Goal: Check status: Check status

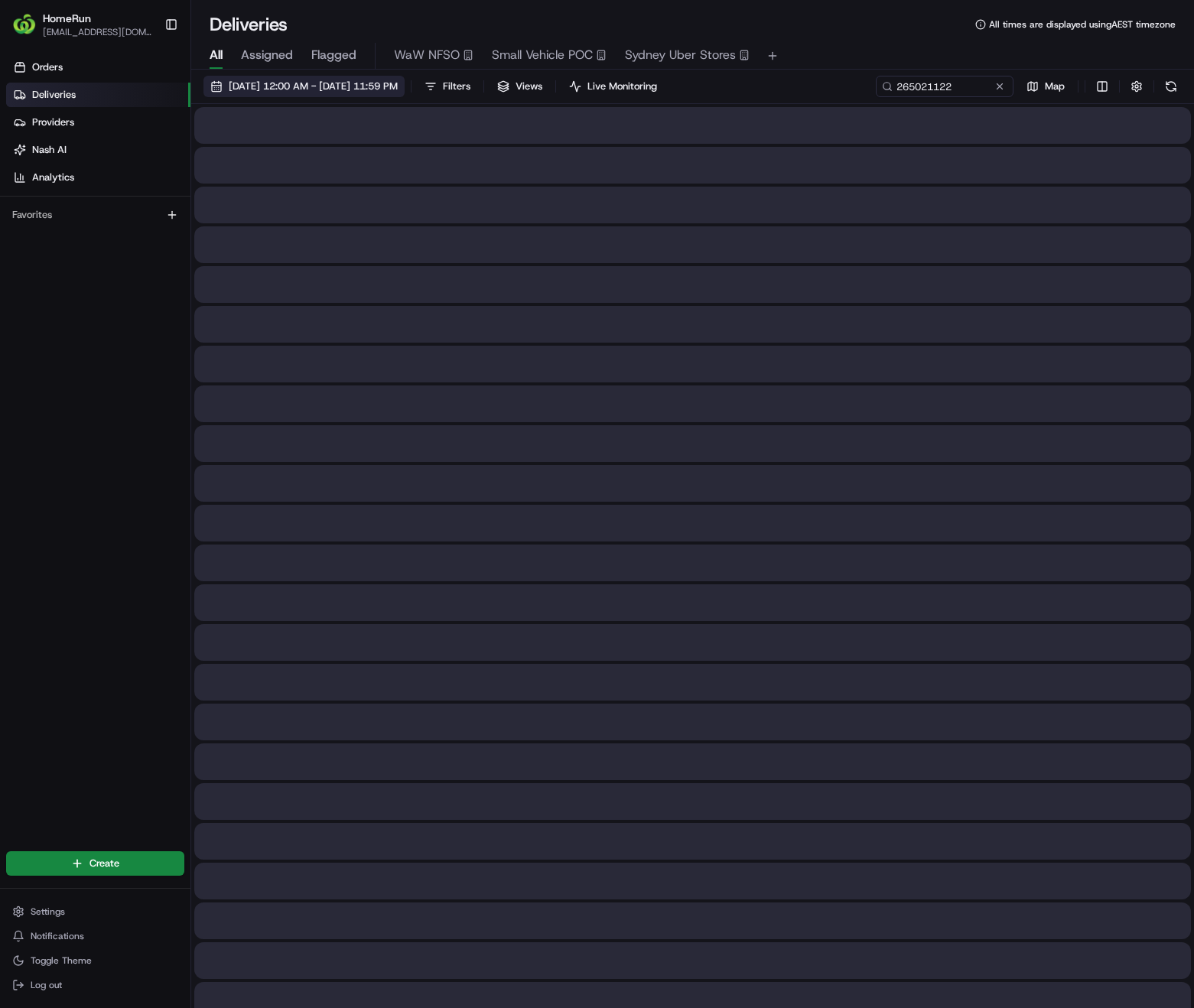
type input "265021122"
click at [381, 80] on span "[DATE] 12:00 AM - [DATE] 11:59 PM" at bounding box center [313, 86] width 169 height 14
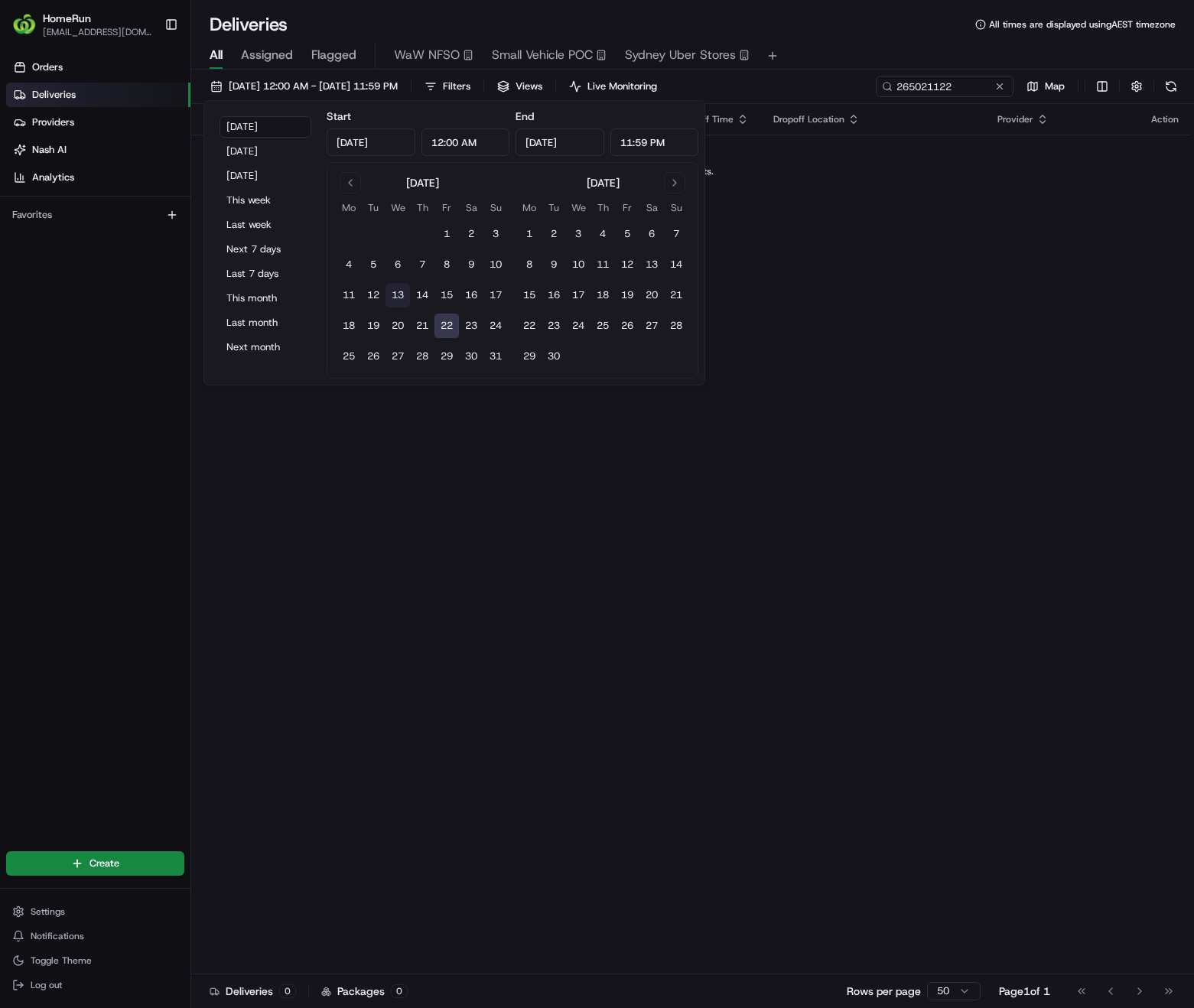
click at [399, 293] on button "13" at bounding box center [398, 295] width 25 height 25
type input "[DATE]"
click at [398, 296] on button "13" at bounding box center [398, 295] width 25 height 25
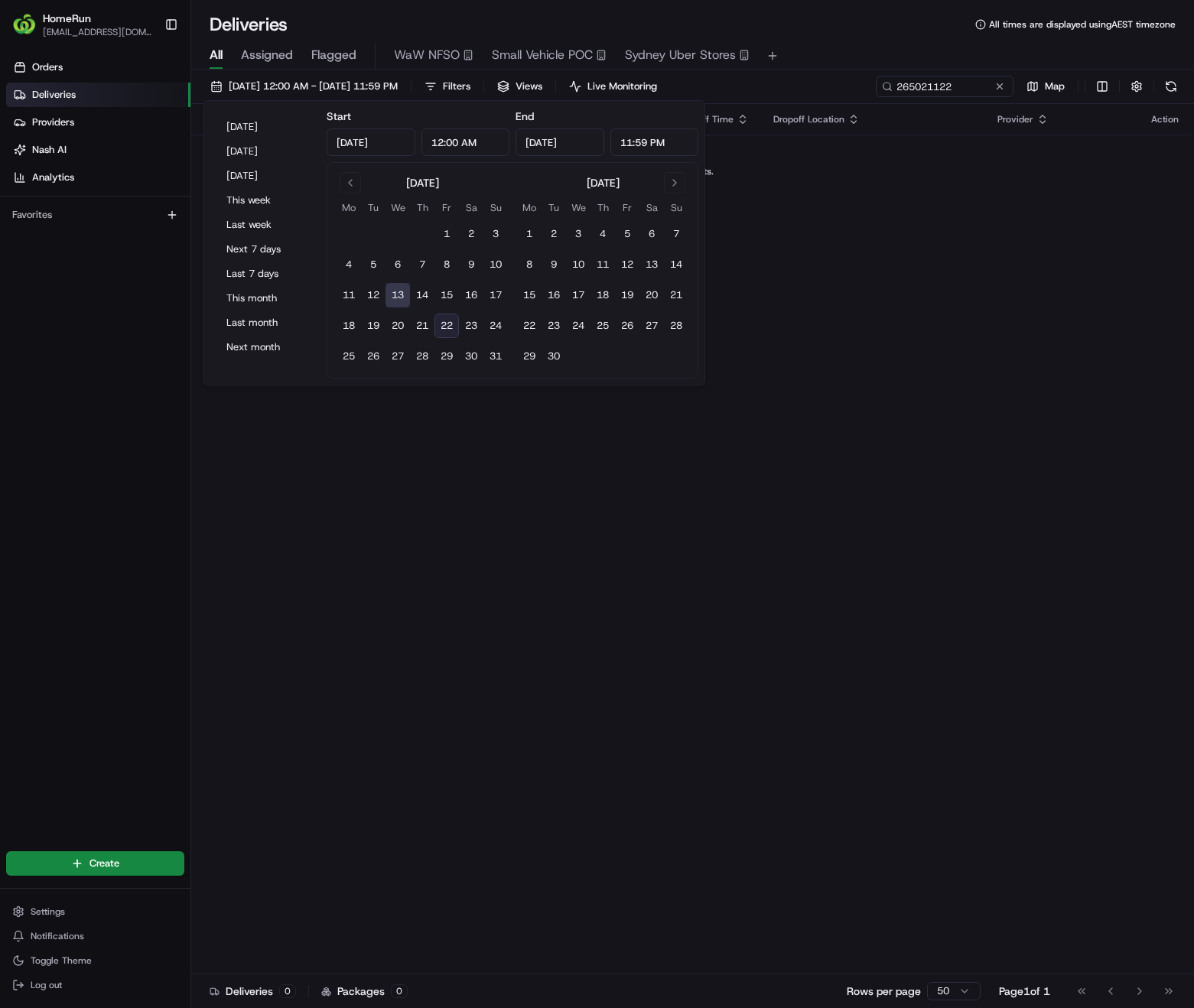
click at [828, 52] on div "All Assigned Flagged WaW NFSO Small Vehicle POC Sydney Uber Stores" at bounding box center [692, 56] width 1003 height 27
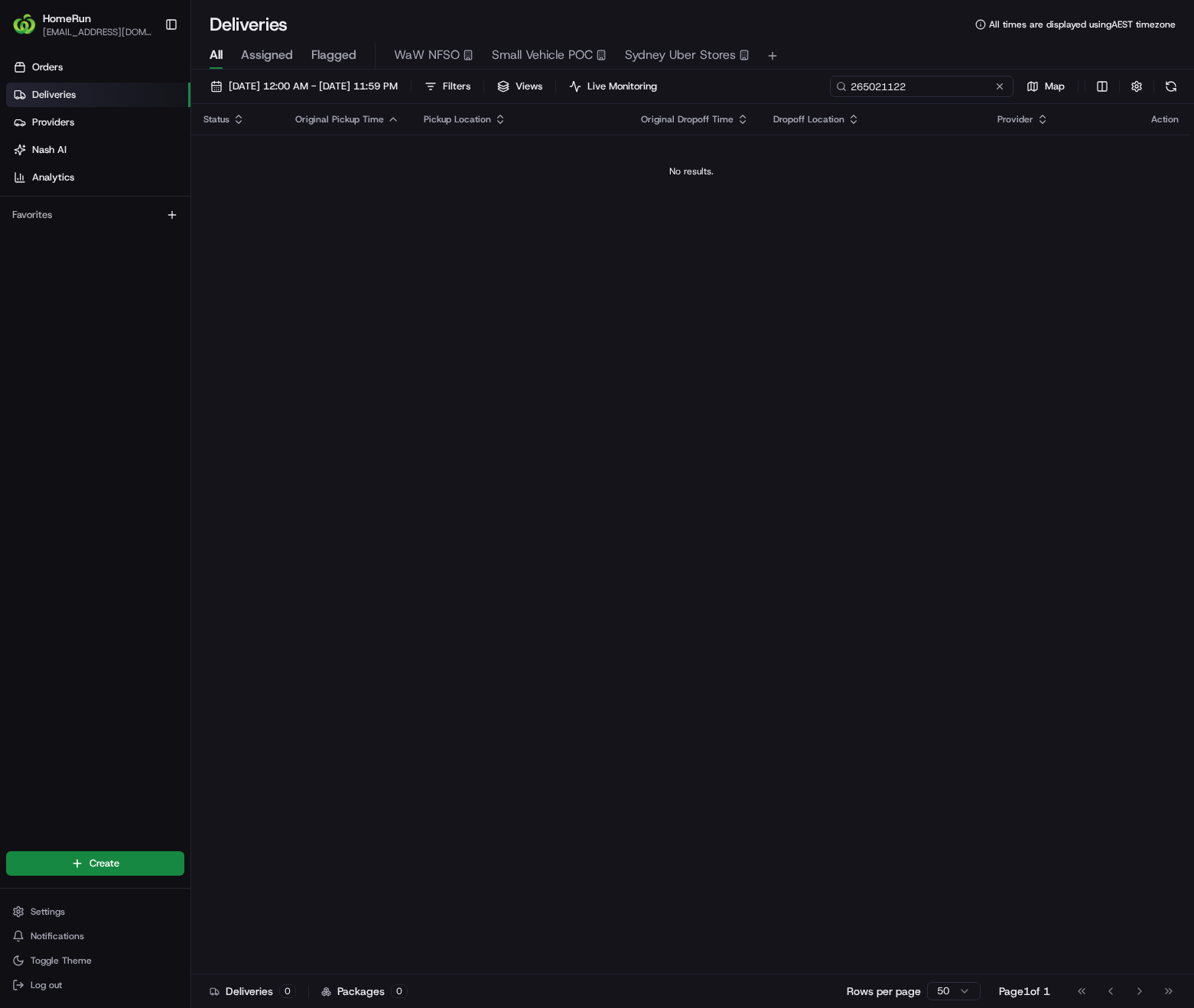
click at [991, 86] on input "265021122" at bounding box center [922, 86] width 183 height 22
click at [929, 86] on input "265021122" at bounding box center [922, 86] width 183 height 22
drag, startPoint x: 925, startPoint y: 86, endPoint x: 581, endPoint y: 99, distance: 344.2
click at [622, 109] on div "13/08/2025 12:00 AM - 13/08/2025 11:59 PM Filters Views Live Monitoring 2650211…" at bounding box center [692, 540] width 1003 height 942
paste input "264504454"
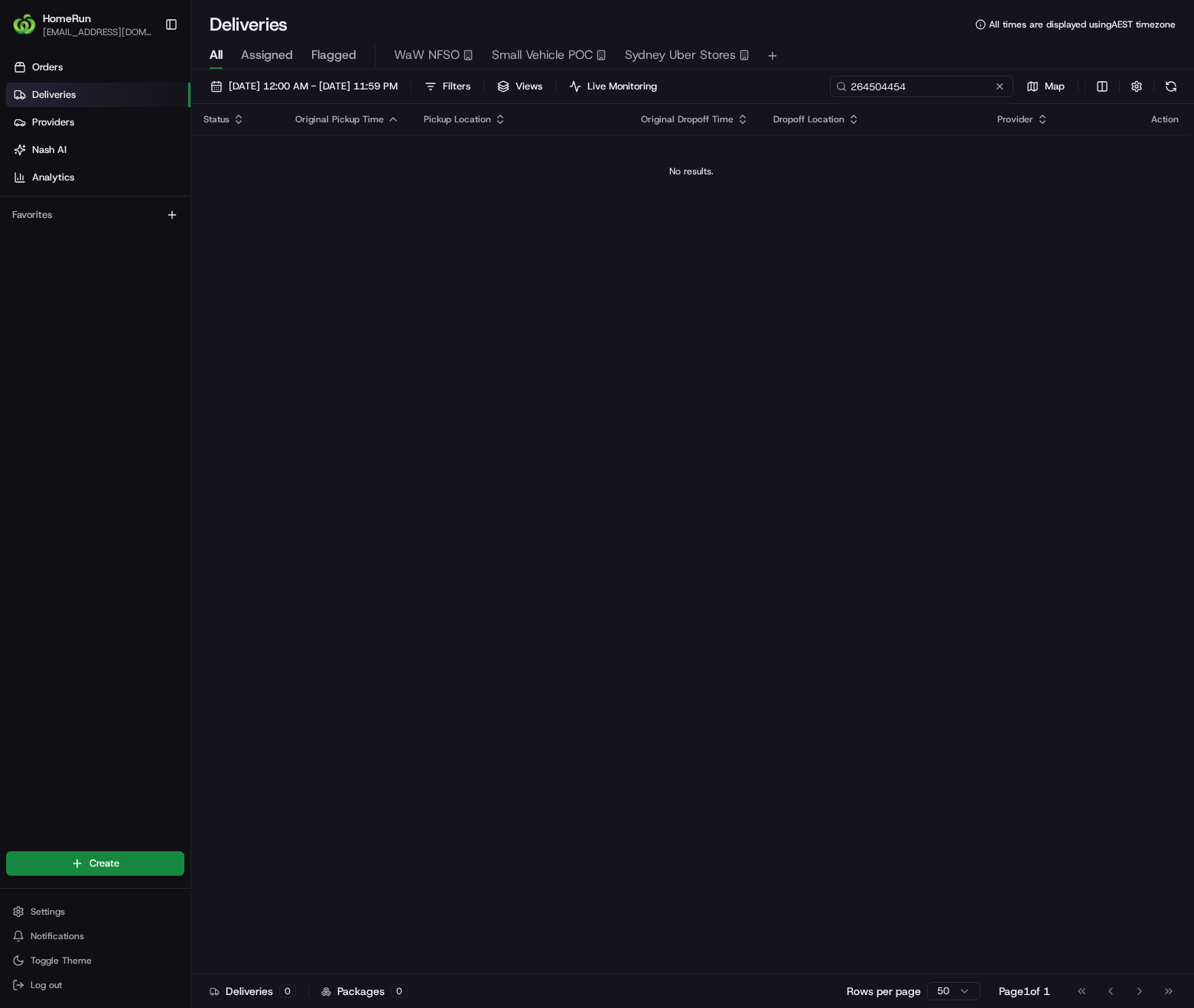
type input "264504454"
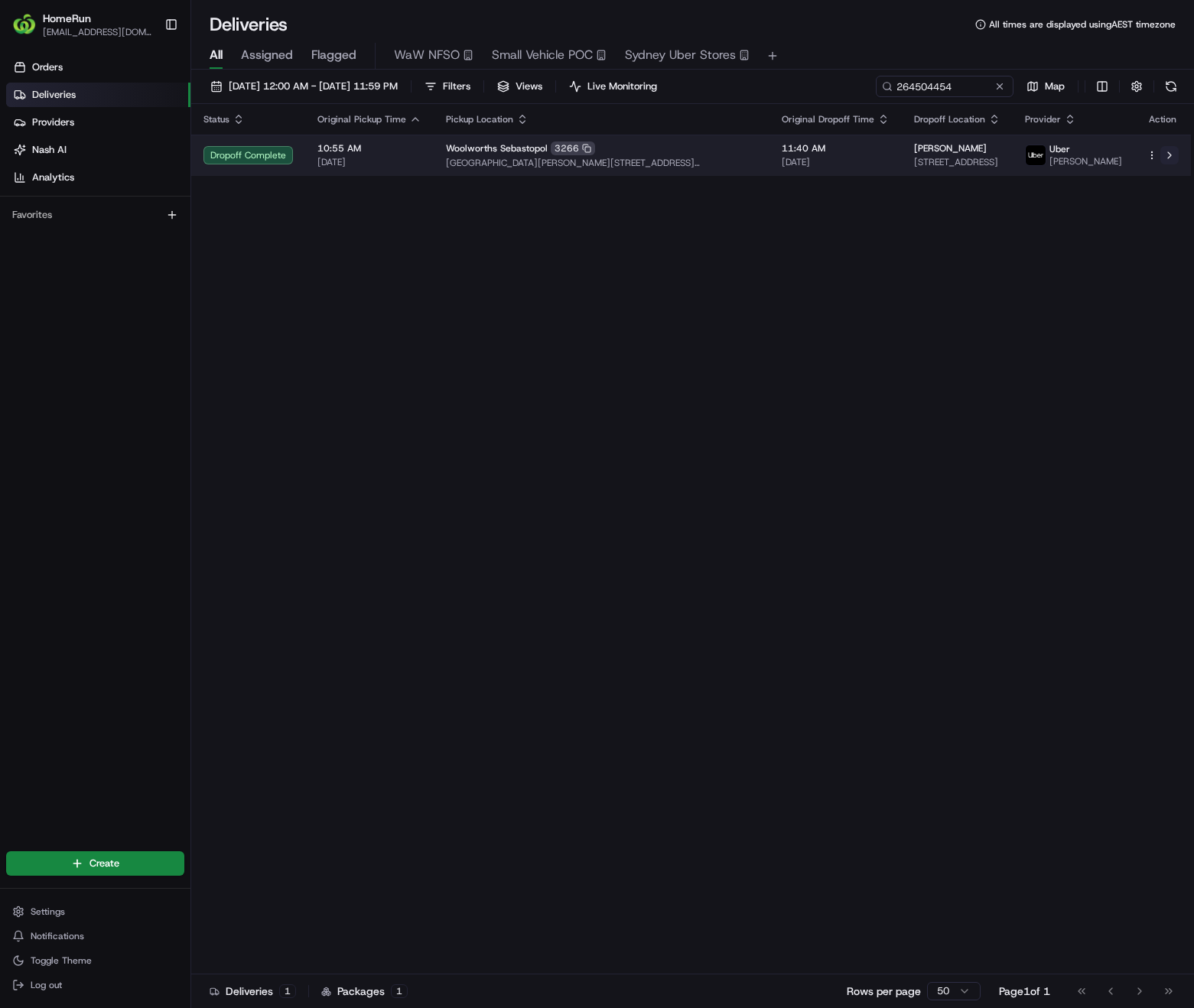
click at [1169, 164] on button at bounding box center [1169, 156] width 18 height 18
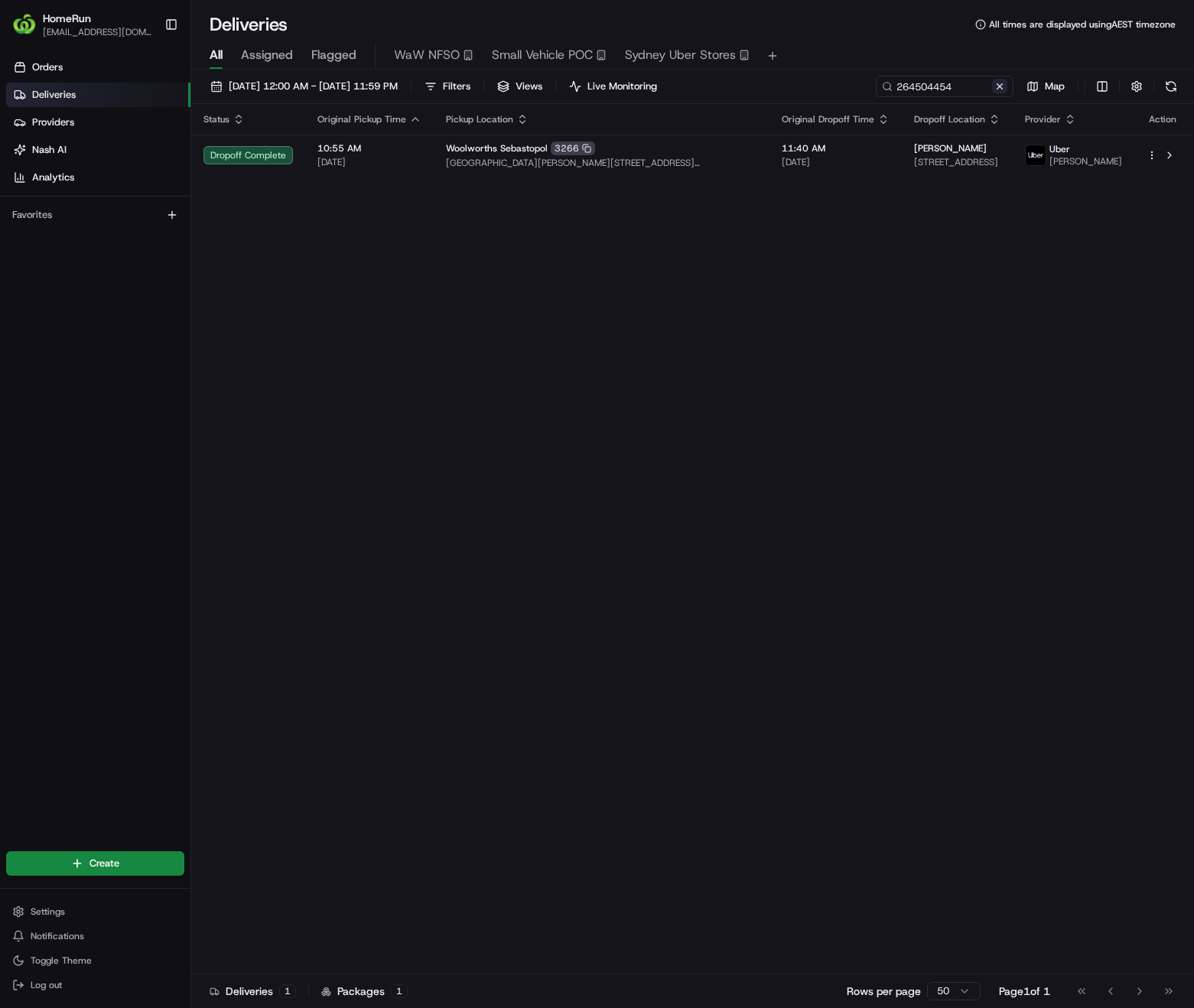
click at [1003, 92] on button at bounding box center [1000, 86] width 15 height 15
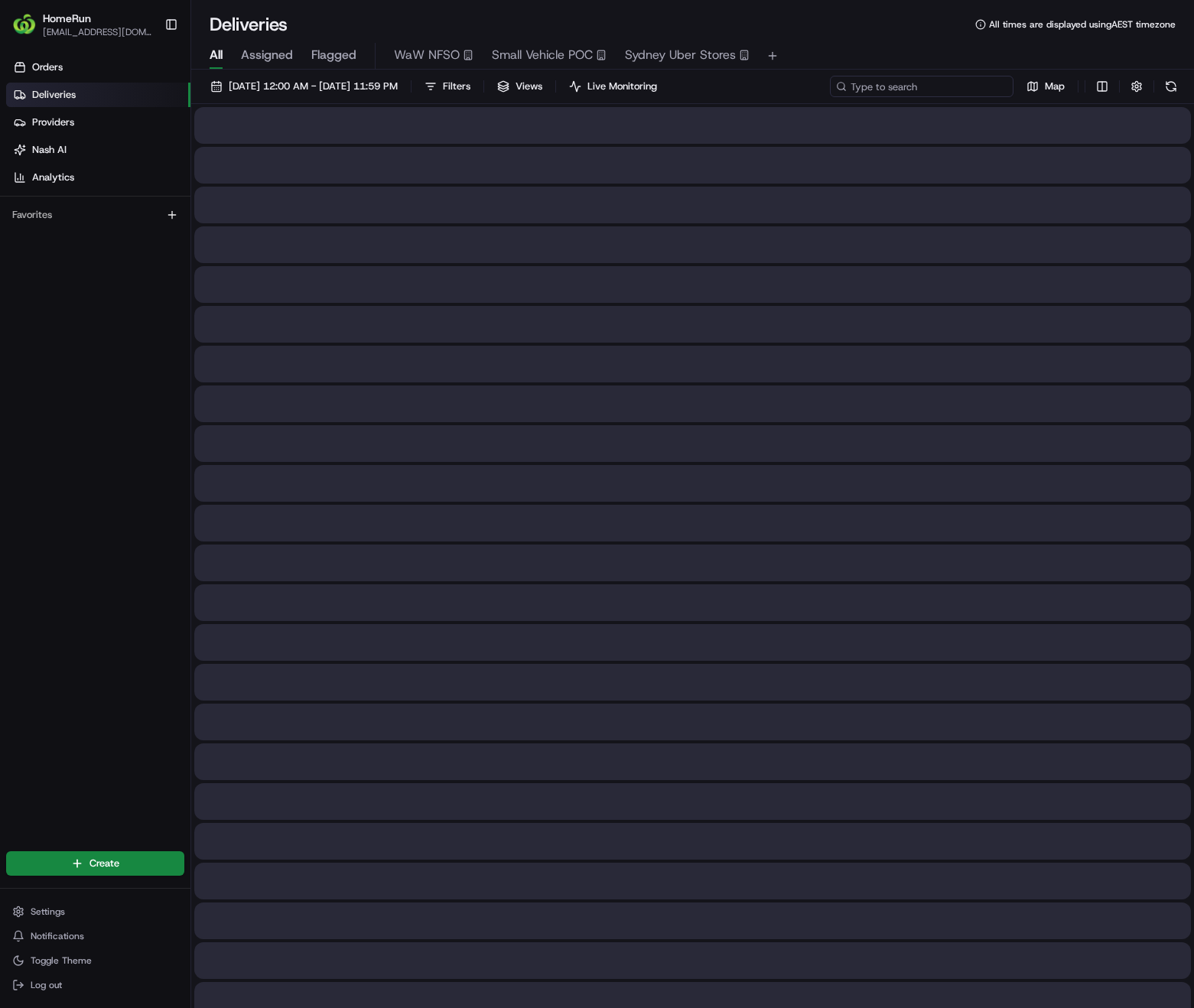
paste input "265853543"
click at [955, 82] on input "265853543" at bounding box center [922, 86] width 183 height 22
type input "265853543"
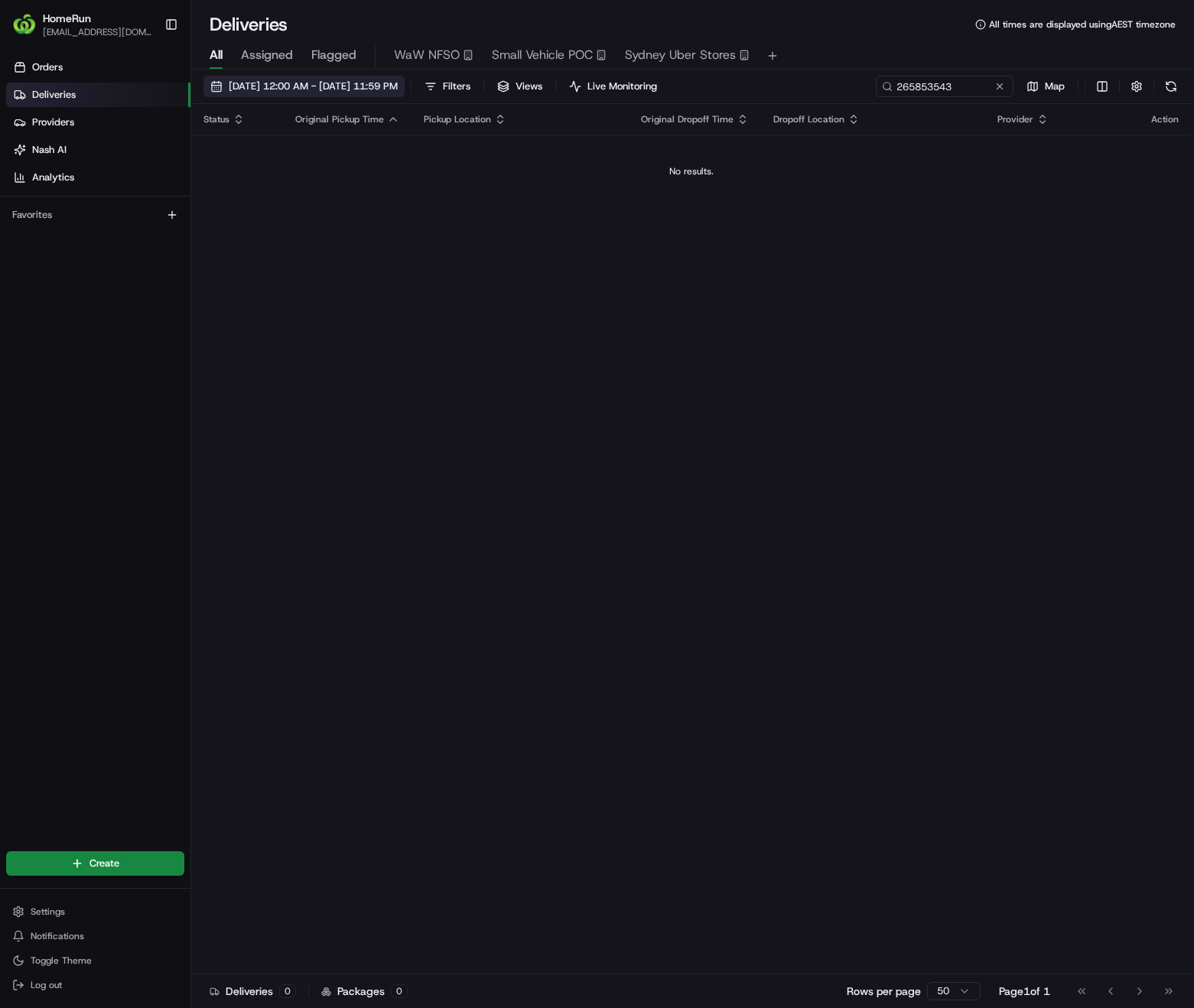
click at [283, 80] on span "13/08/2025 12:00 AM - 13/08/2025 11:59 PM" at bounding box center [313, 86] width 169 height 14
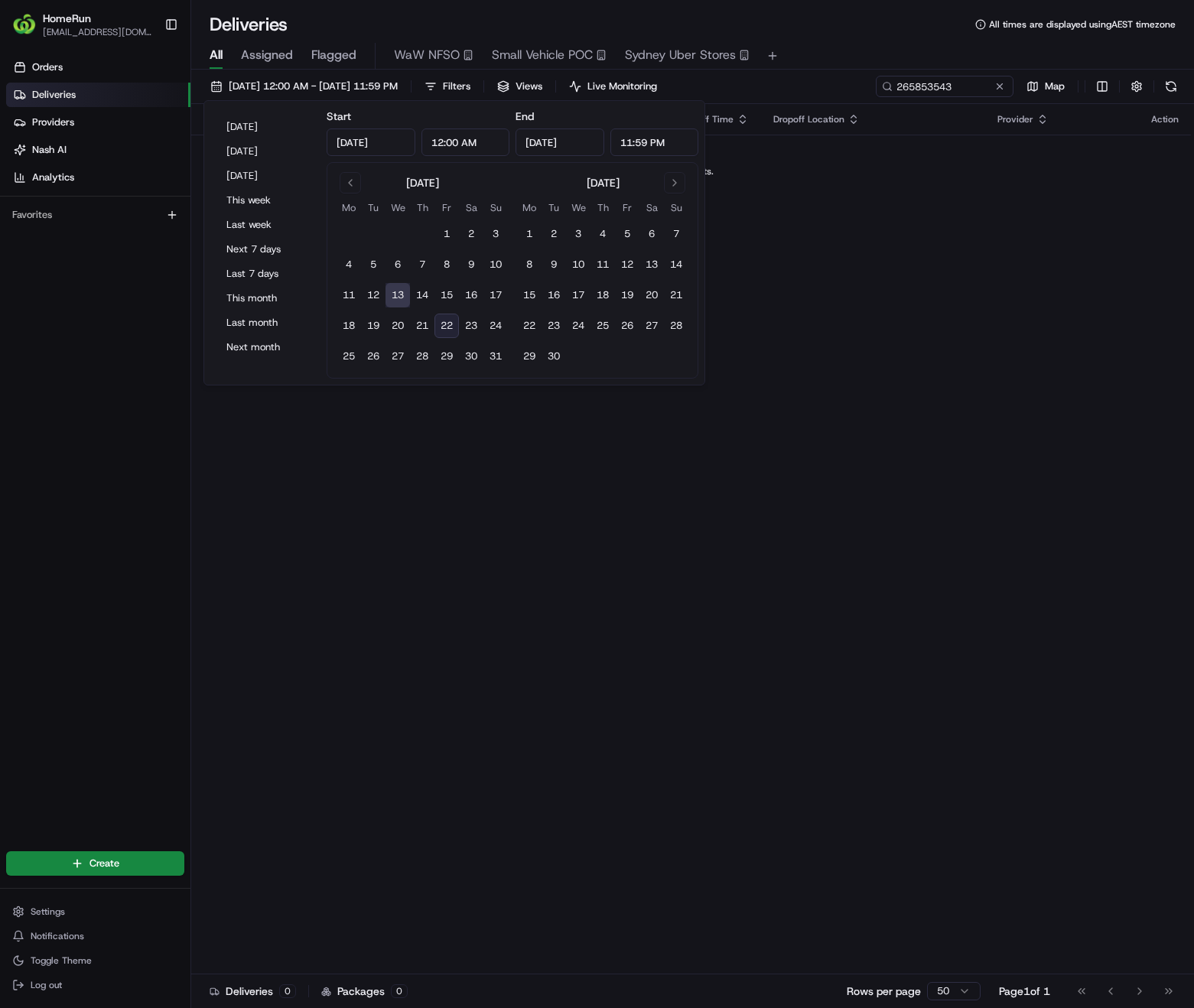
click at [449, 324] on button "22" at bounding box center [447, 326] width 25 height 25
type input "Aug 22, 2025"
click at [449, 324] on button "22" at bounding box center [447, 326] width 25 height 25
type input "Aug 22, 2025"
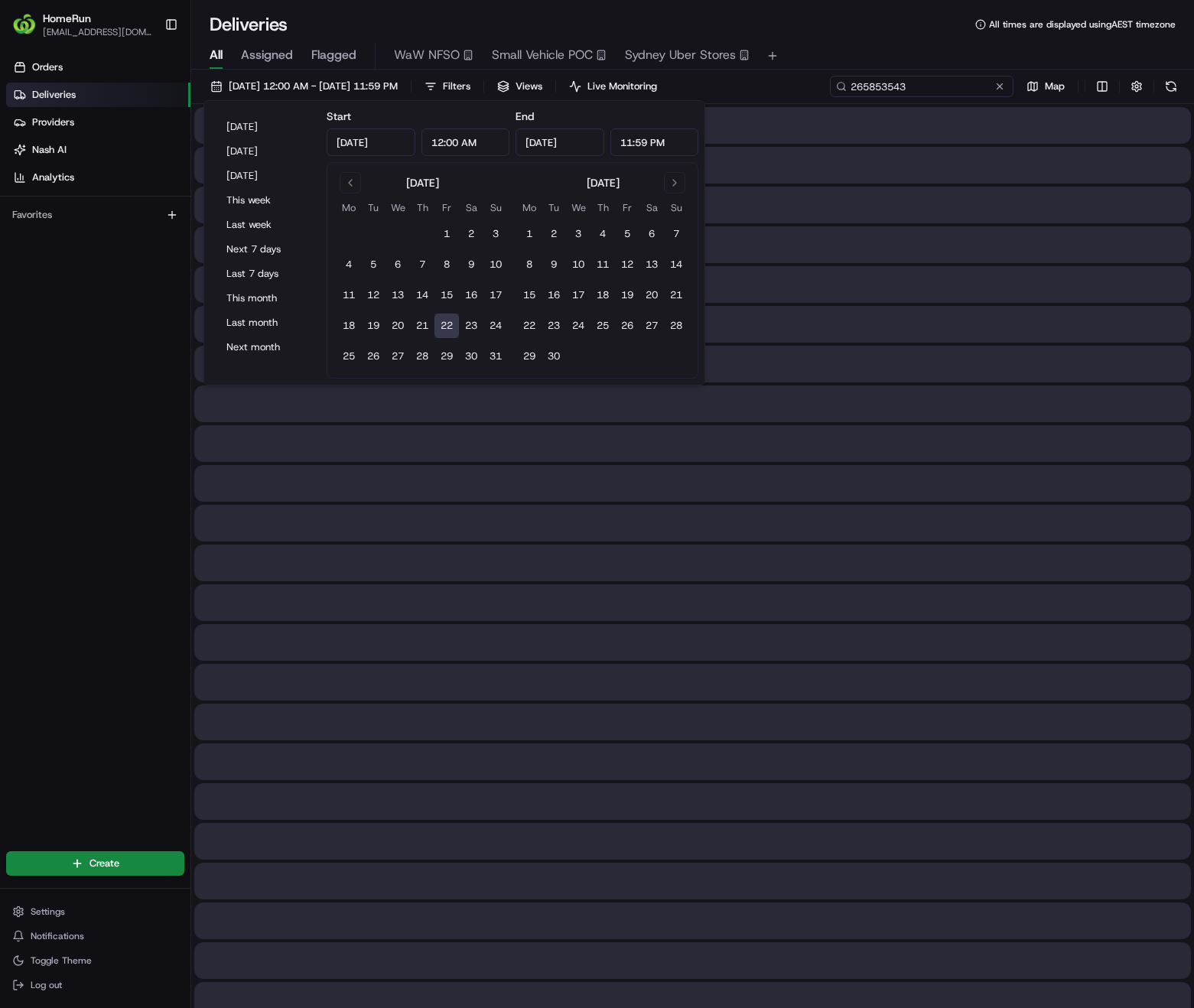
click at [912, 87] on input "265853543" at bounding box center [922, 86] width 183 height 22
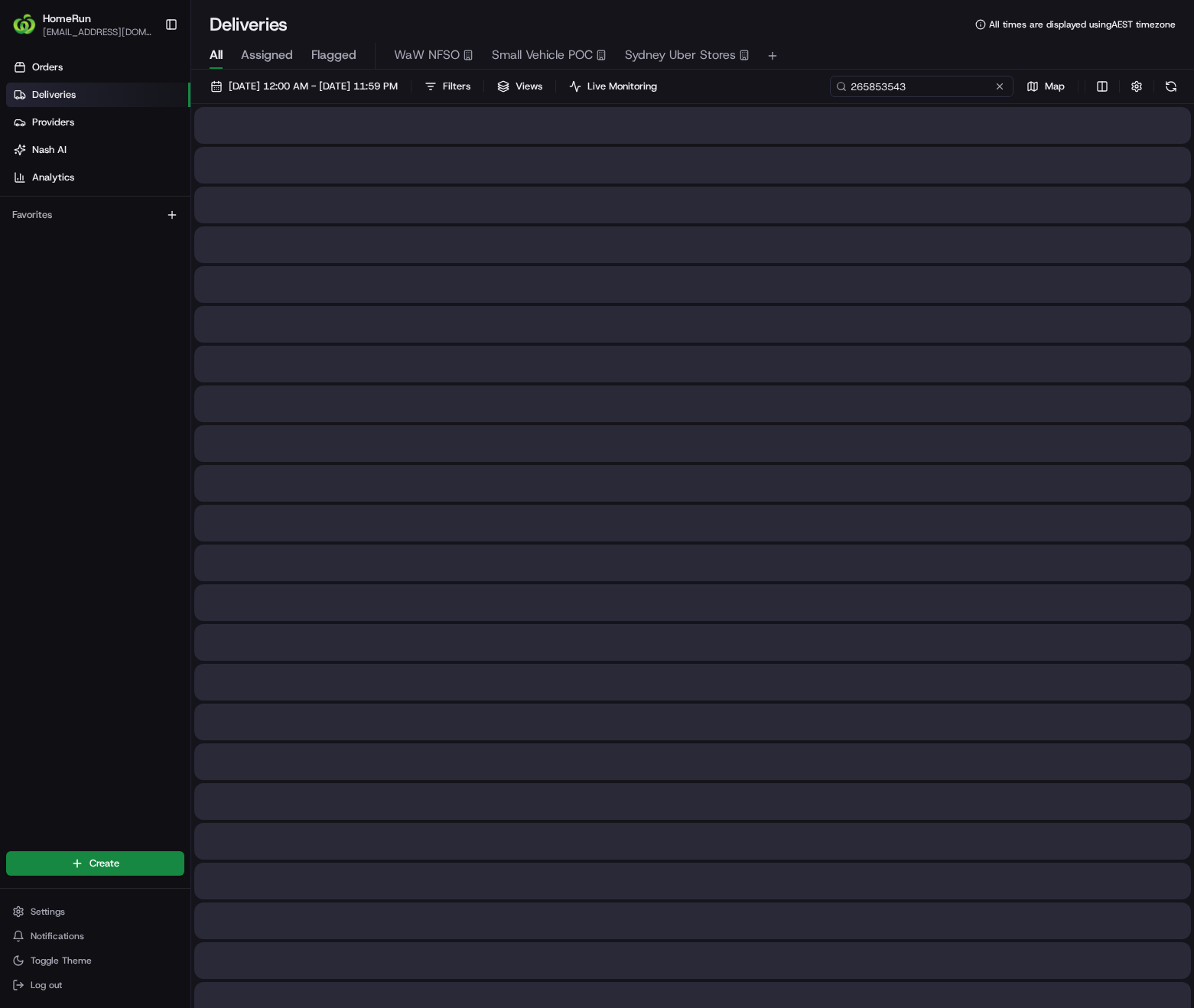
click at [933, 89] on input "265853543" at bounding box center [922, 86] width 183 height 22
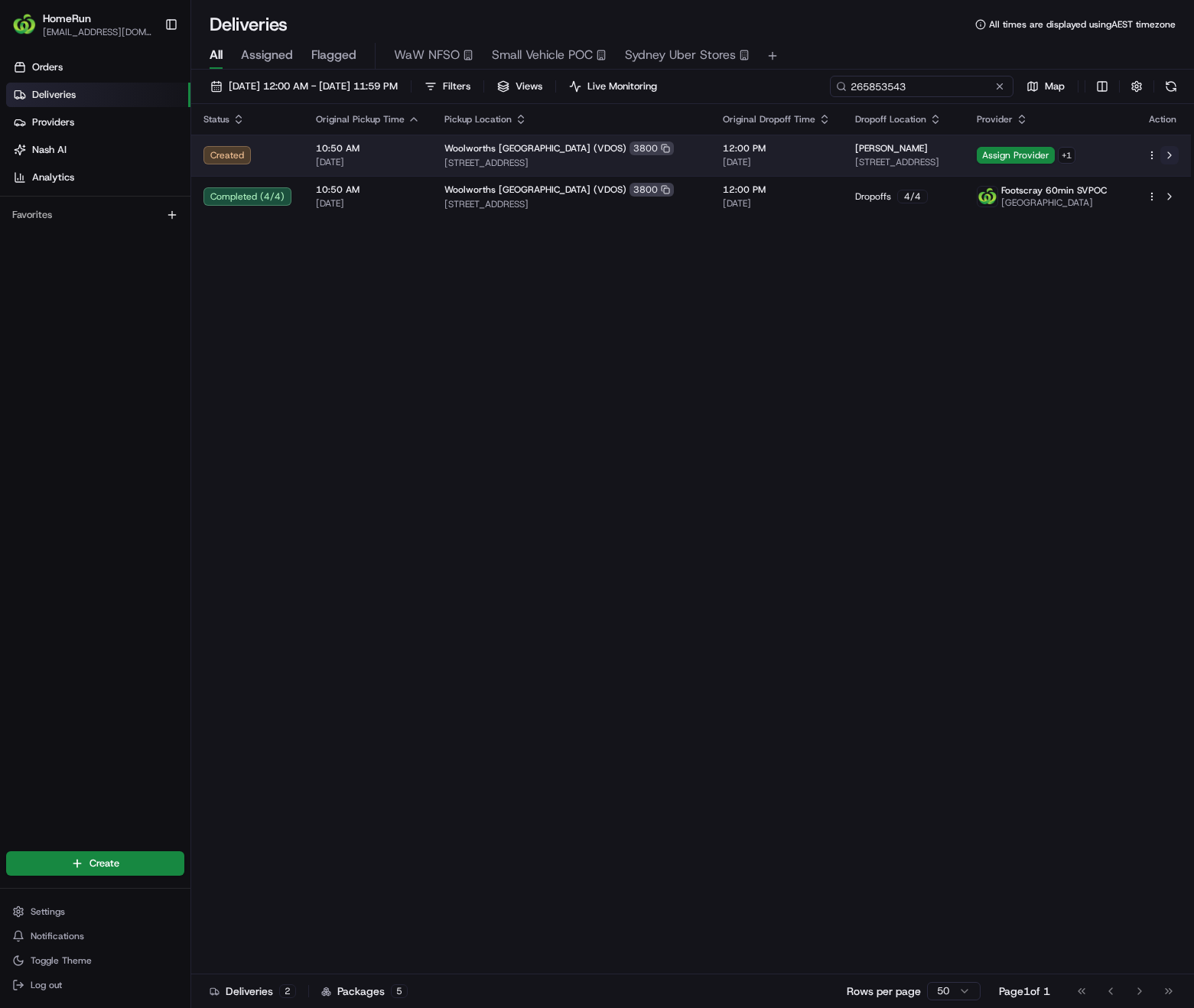
type input "265853543"
click at [1170, 153] on button at bounding box center [1169, 156] width 18 height 18
click at [1171, 160] on button at bounding box center [1169, 156] width 18 height 18
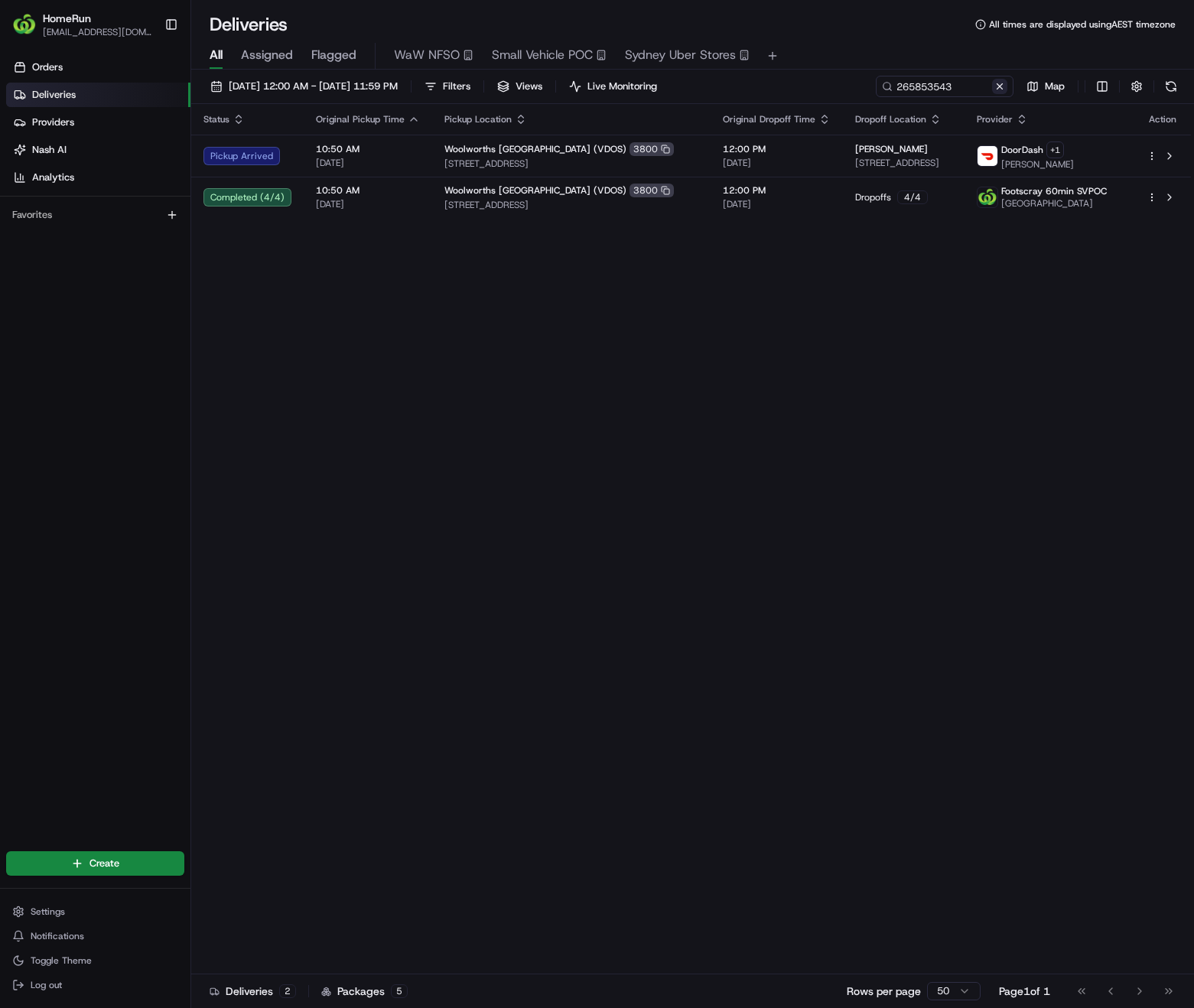
click at [1000, 82] on button at bounding box center [1000, 86] width 15 height 15
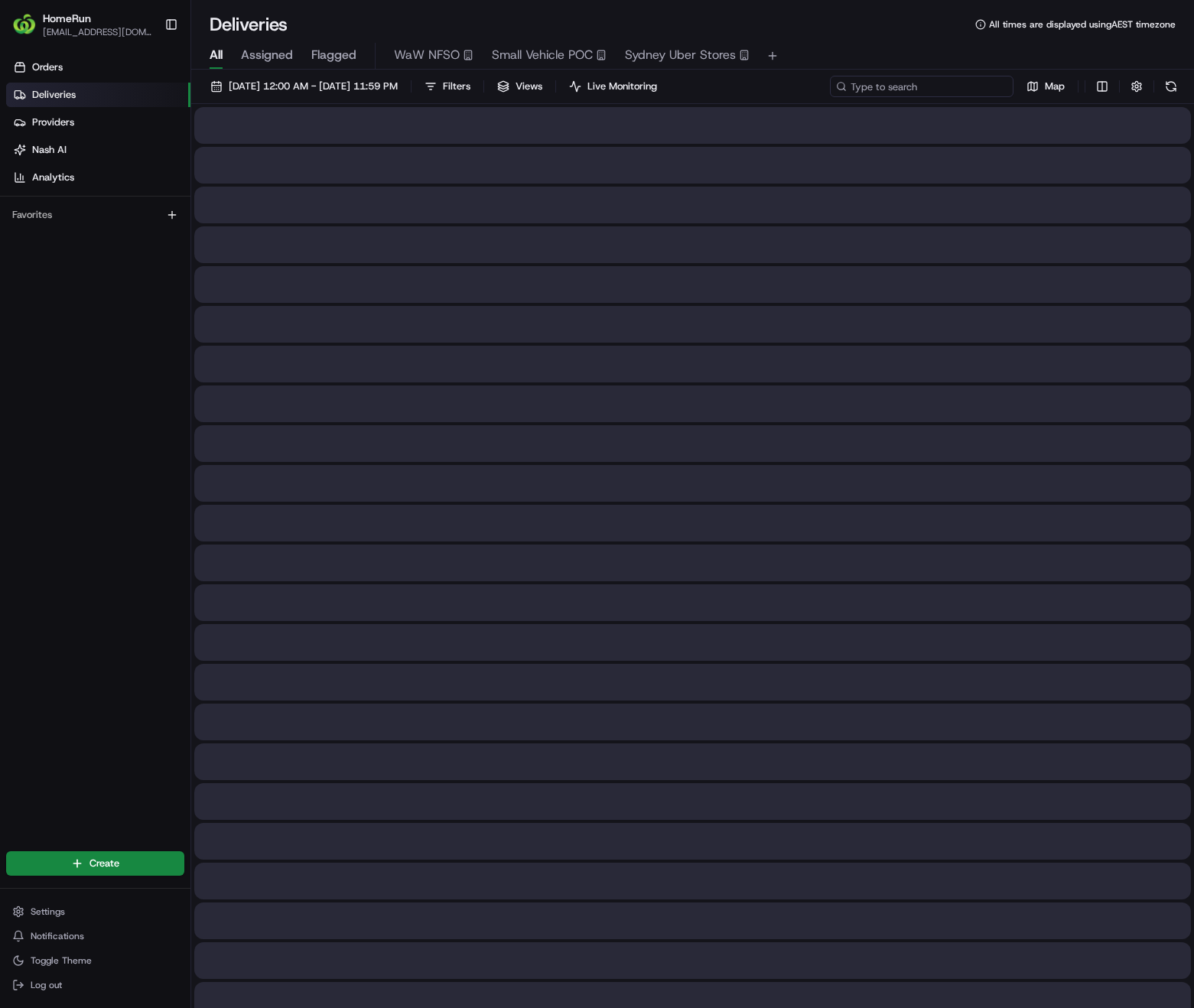
click at [956, 83] on input at bounding box center [922, 86] width 183 height 22
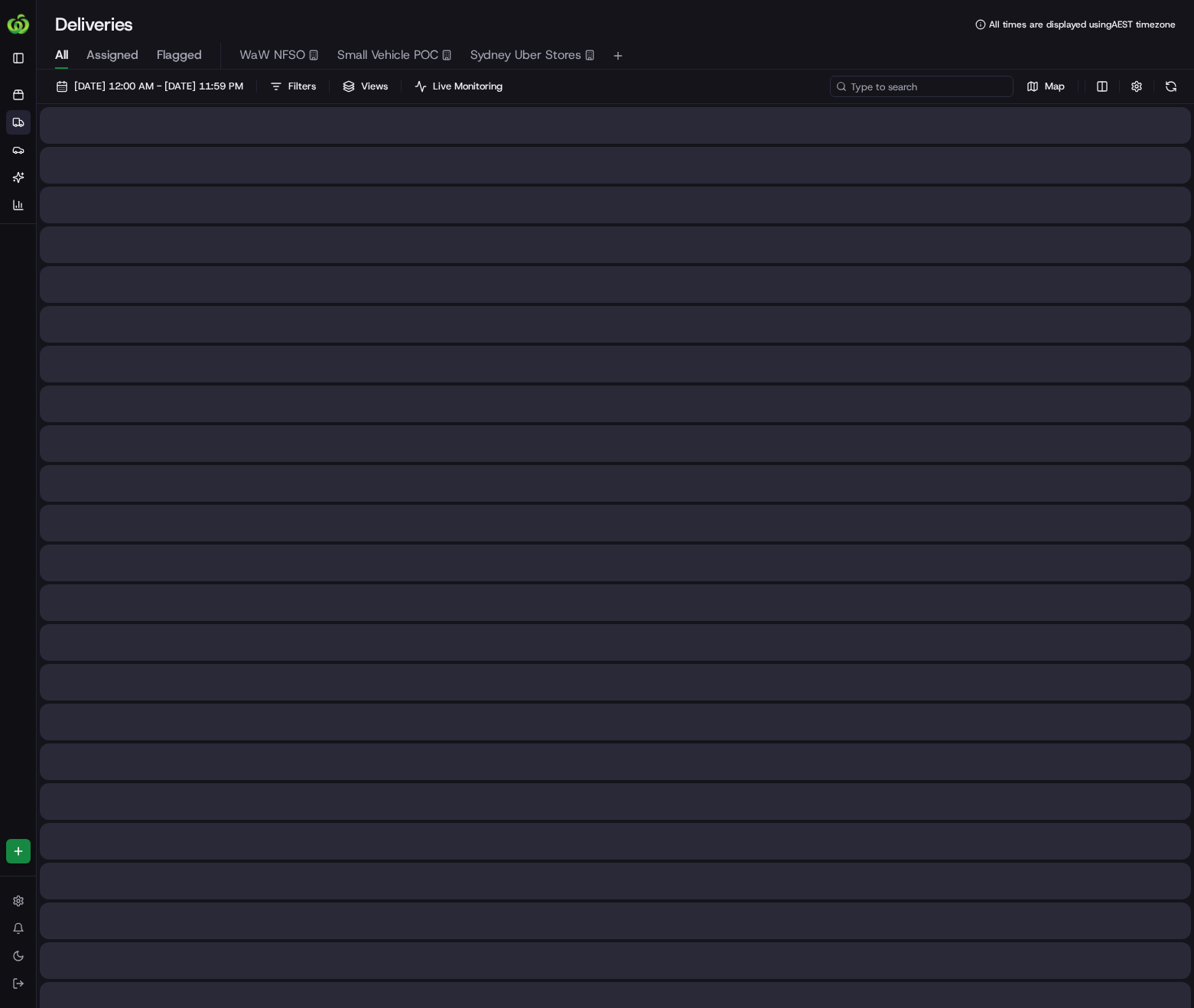
click at [950, 93] on input at bounding box center [922, 86] width 183 height 22
paste input "carolyn.w.putt@gmail.com"
type input "carolyn.w.putt@gmail.com"
click at [954, 93] on input at bounding box center [922, 86] width 183 height 22
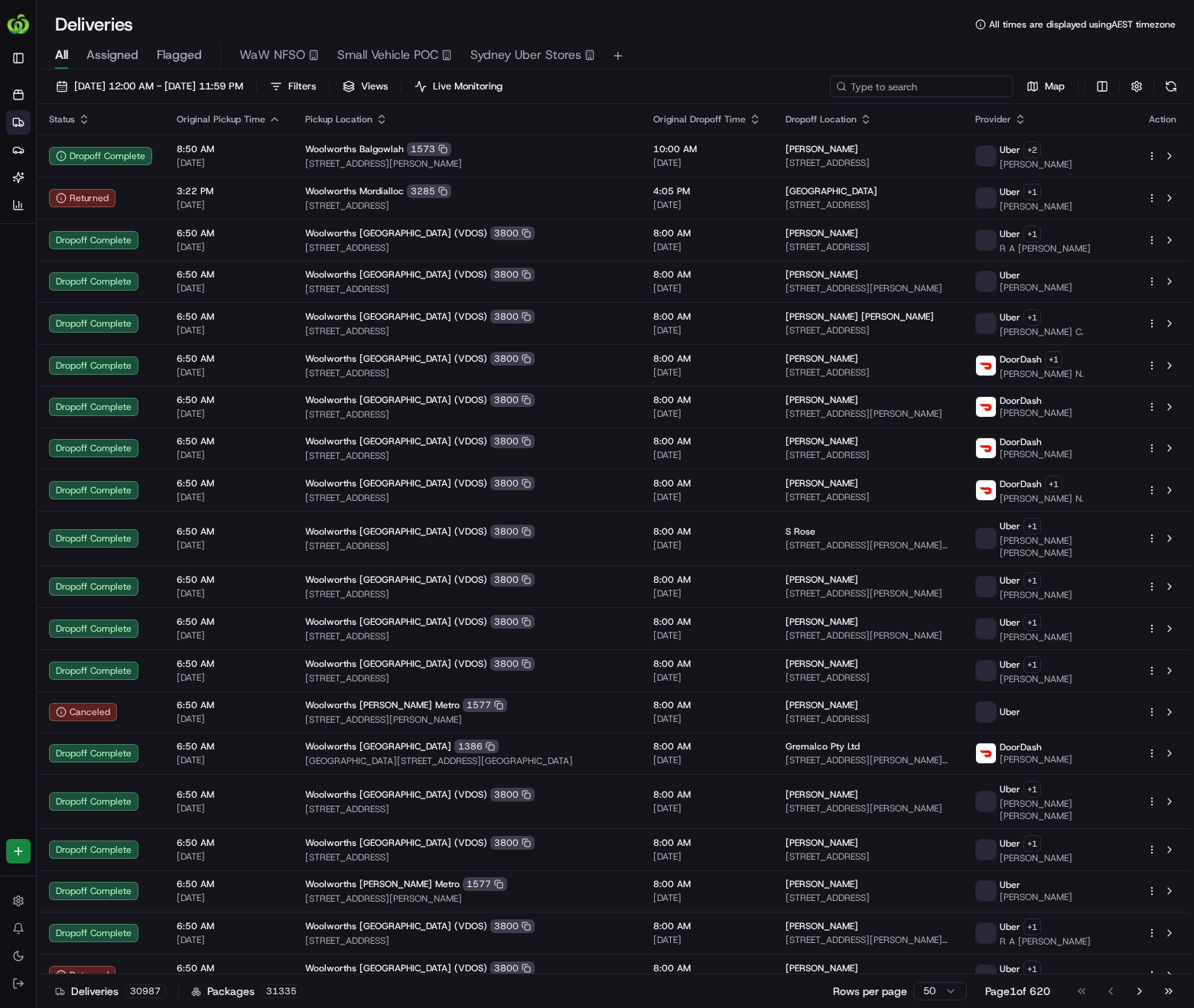
paste input "265764862"
type input "265764862"
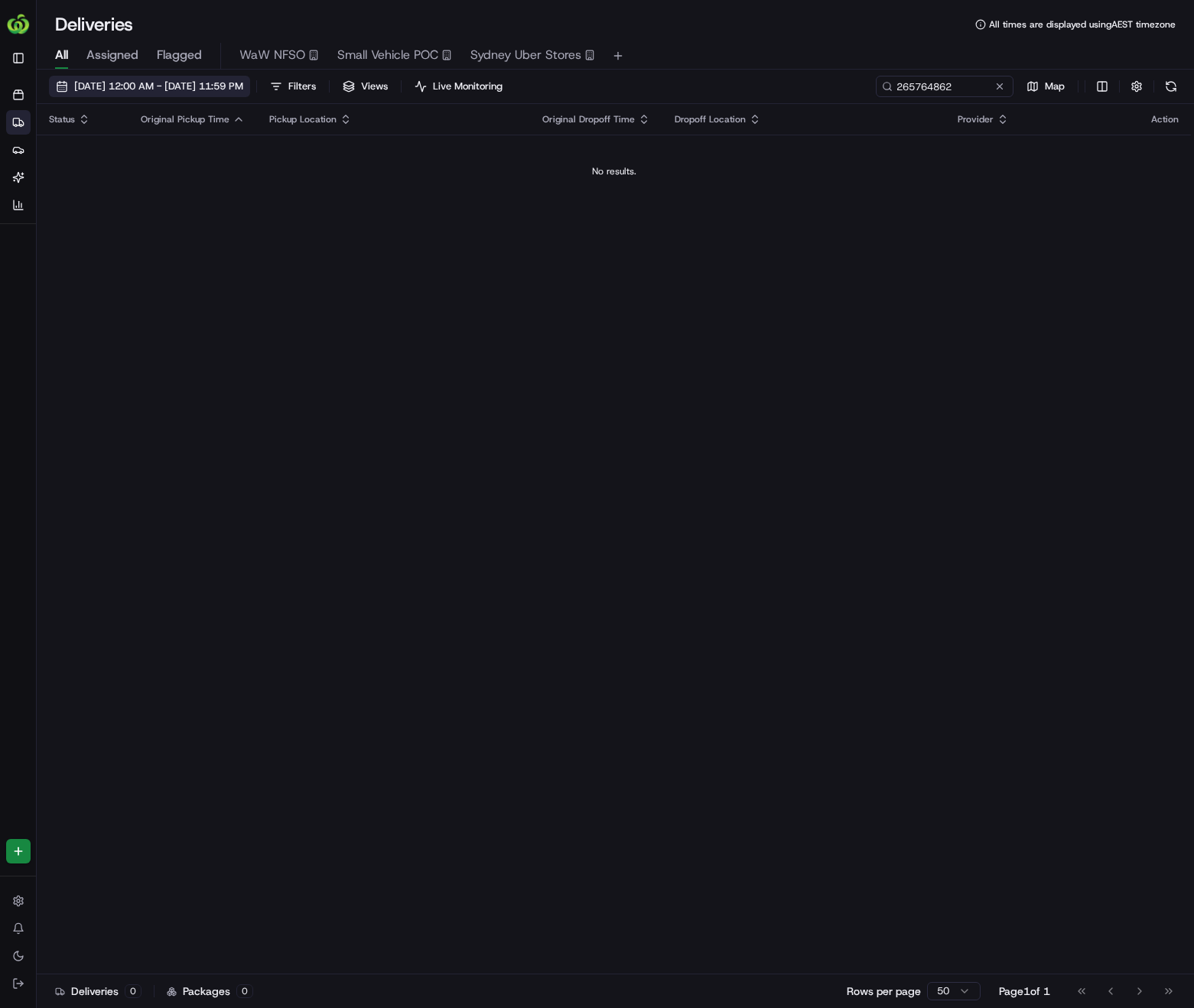
click at [197, 83] on span "22/08/2025 12:00 AM - 22/08/2025 11:59 PM" at bounding box center [158, 86] width 169 height 14
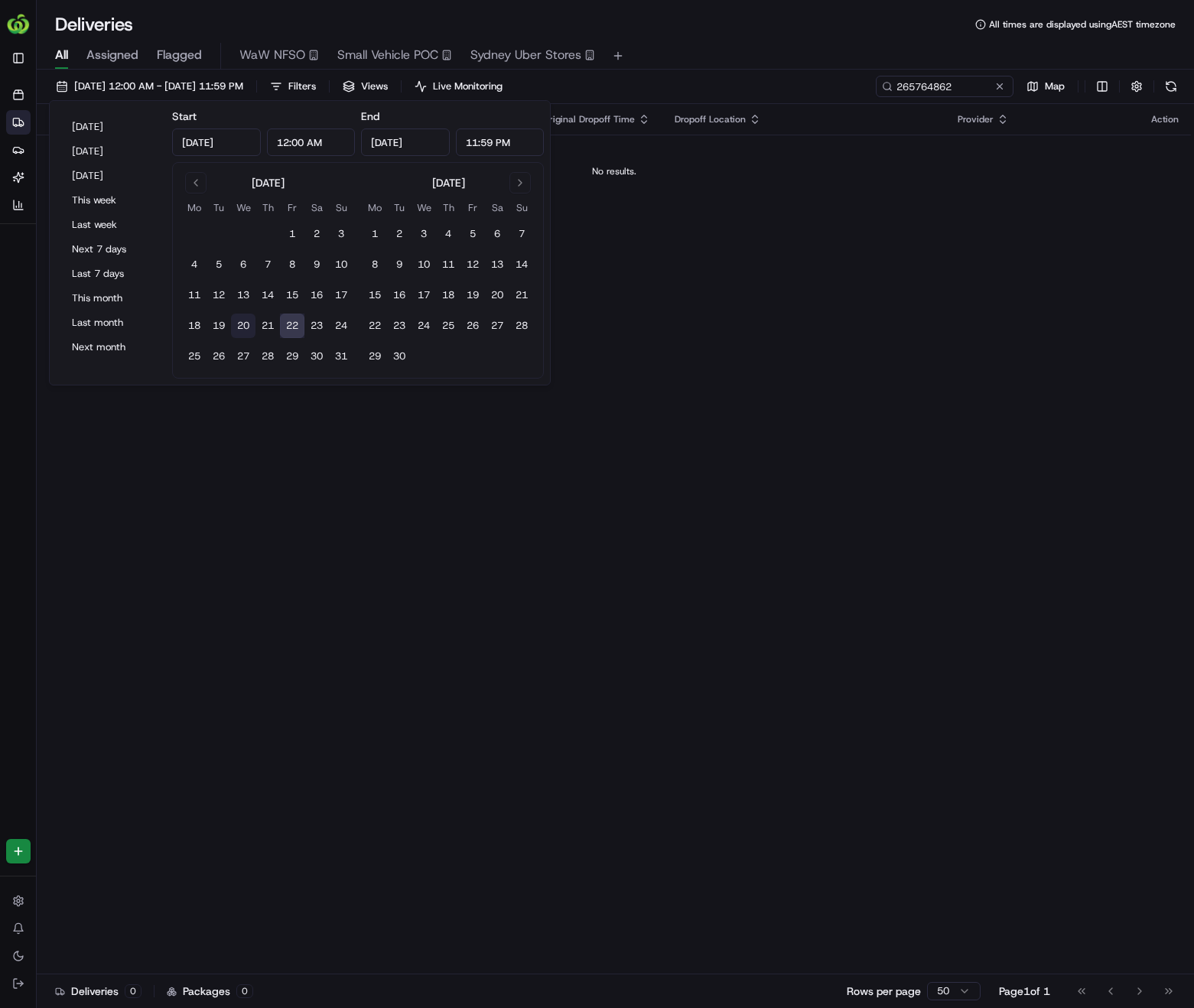
click at [242, 325] on button "20" at bounding box center [244, 326] width 25 height 25
type input "Aug 20, 2025"
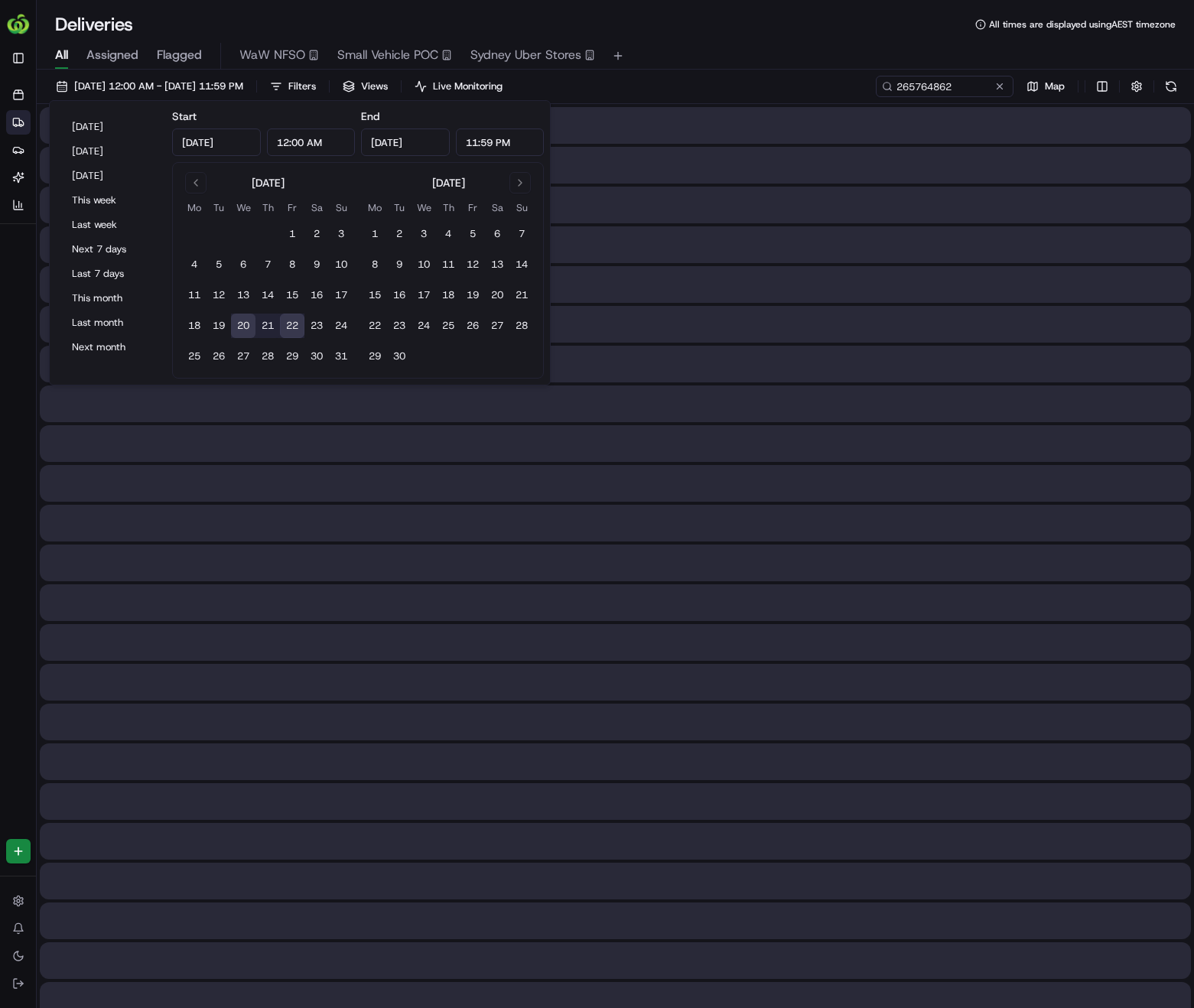
click at [242, 324] on button "20" at bounding box center [244, 326] width 25 height 25
type input "Aug 20, 2025"
click at [793, 43] on div "All Assigned Flagged WaW NFSO Small Vehicle POC Sydney Uber Stores" at bounding box center [616, 56] width 1158 height 27
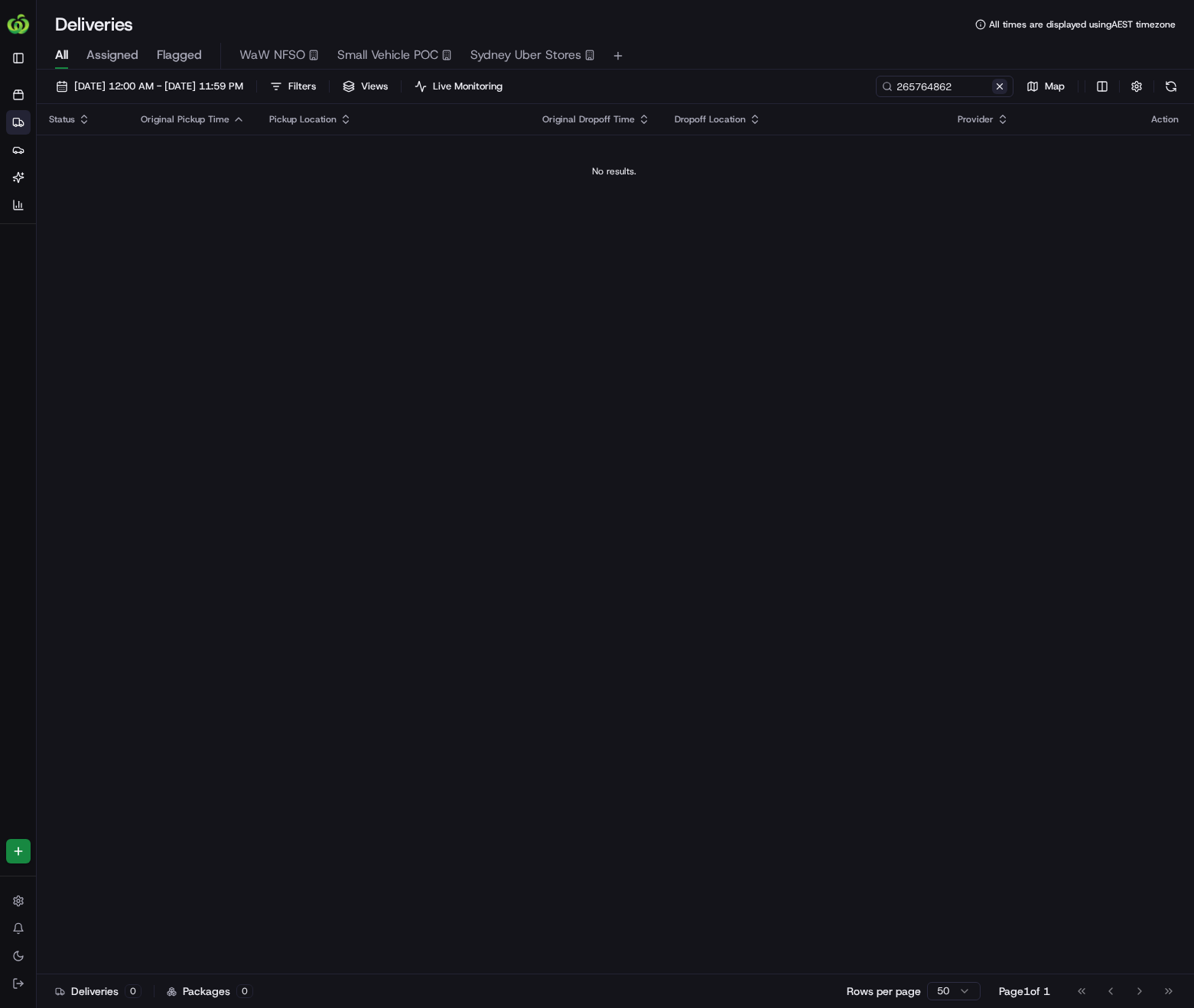
click at [997, 90] on button at bounding box center [1000, 86] width 15 height 15
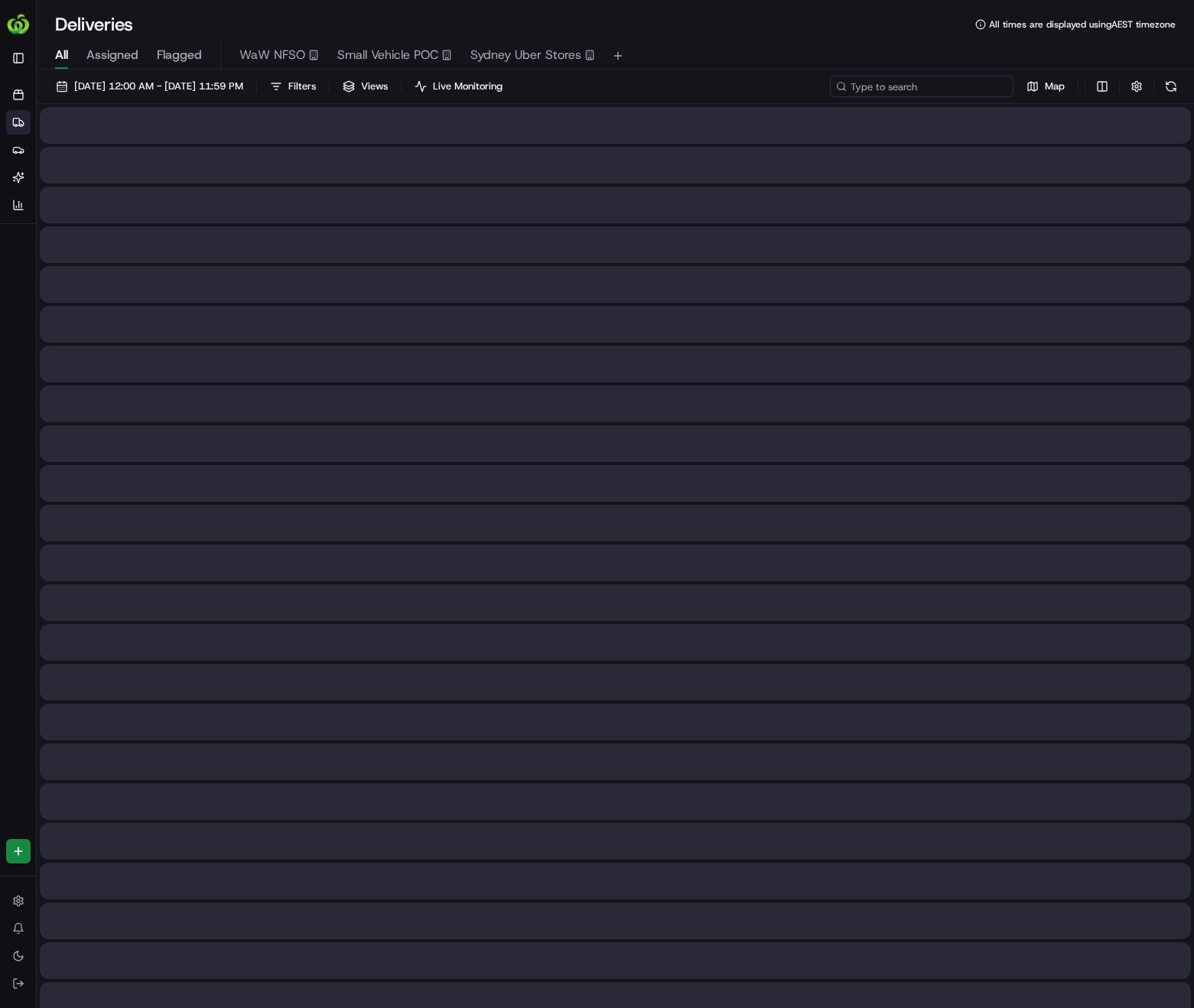
click at [937, 90] on input at bounding box center [922, 86] width 183 height 22
paste input "265908552"
type input "265908552"
click at [164, 99] on div "20/08/2025 12:00 AM - 20/08/2025 11:59 PM Filters Views Live Monitoring 2659085…" at bounding box center [616, 89] width 1158 height 29
click at [171, 85] on span "20/08/2025 12:00 AM - 20/08/2025 11:59 PM" at bounding box center [158, 86] width 169 height 14
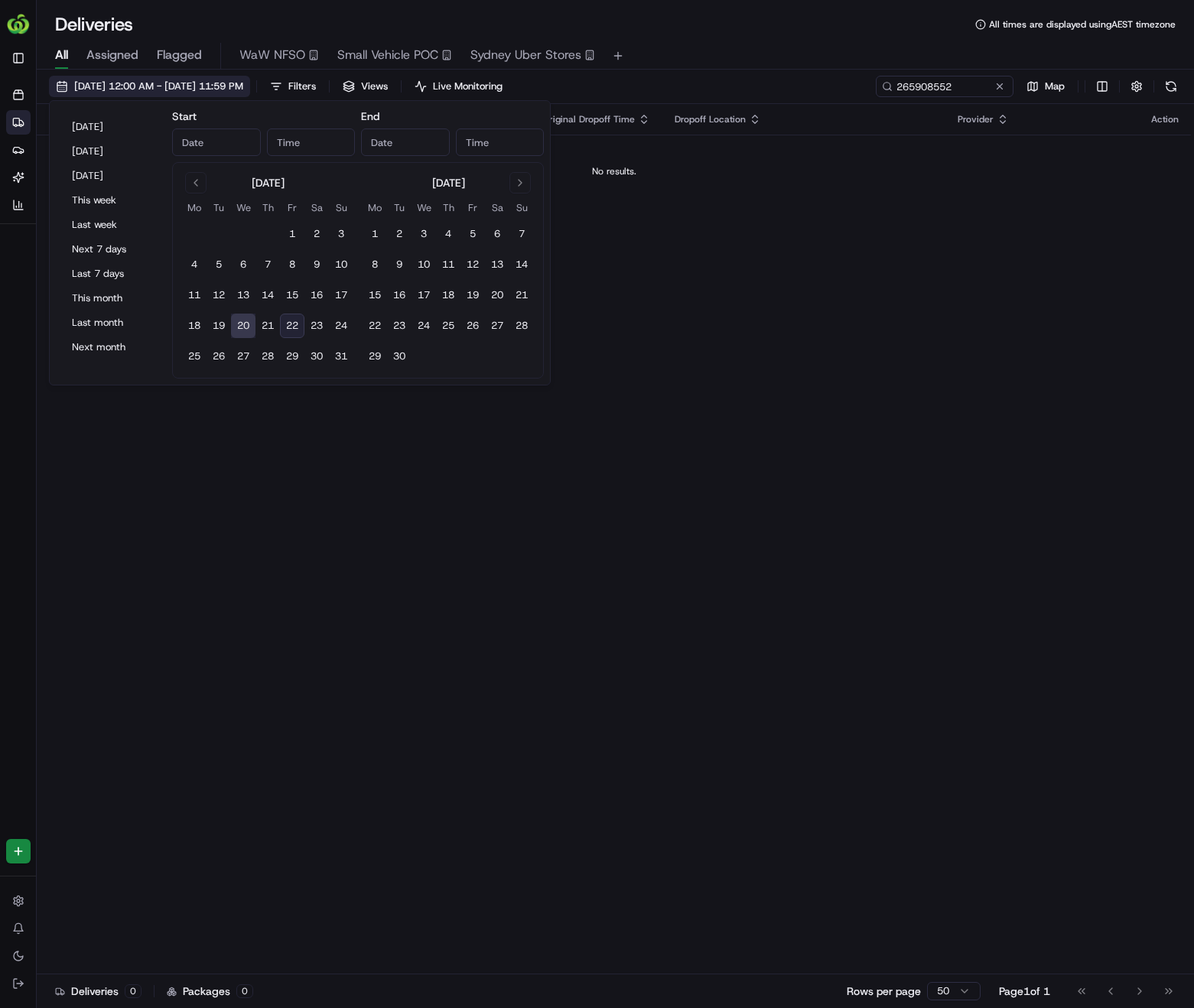
type input "Aug 20, 2025"
type input "12:00 AM"
type input "Aug 20, 2025"
type input "11:59 PM"
click at [293, 328] on button "22" at bounding box center [292, 326] width 25 height 25
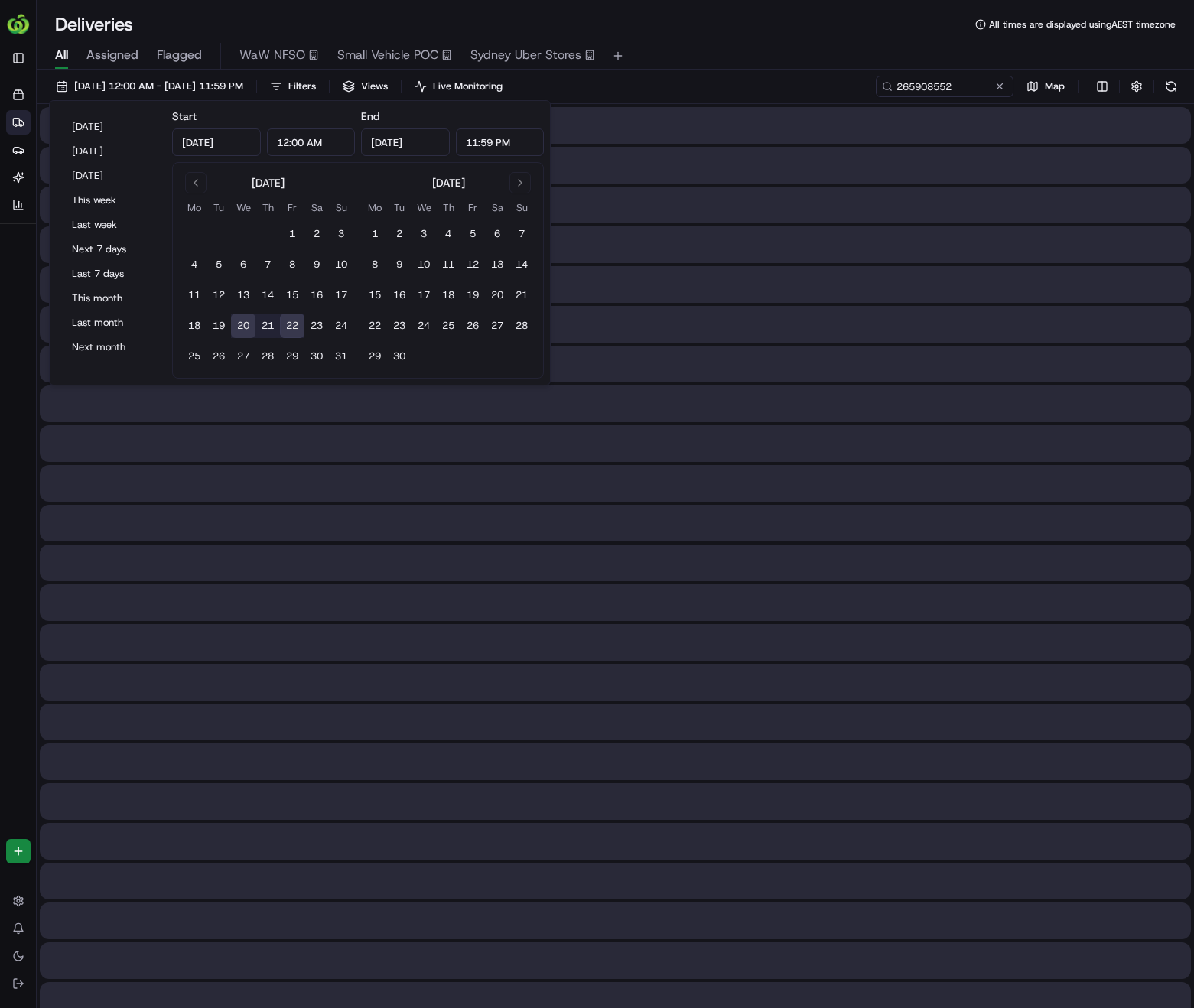
type input "Aug 22, 2025"
click at [293, 328] on button "22" at bounding box center [292, 326] width 25 height 25
type input "Aug 22, 2025"
click at [293, 328] on button "22" at bounding box center [292, 326] width 25 height 25
click at [875, 43] on div "All Assigned Flagged WaW NFSO Small Vehicle POC Sydney Uber Stores" at bounding box center [616, 56] width 1158 height 27
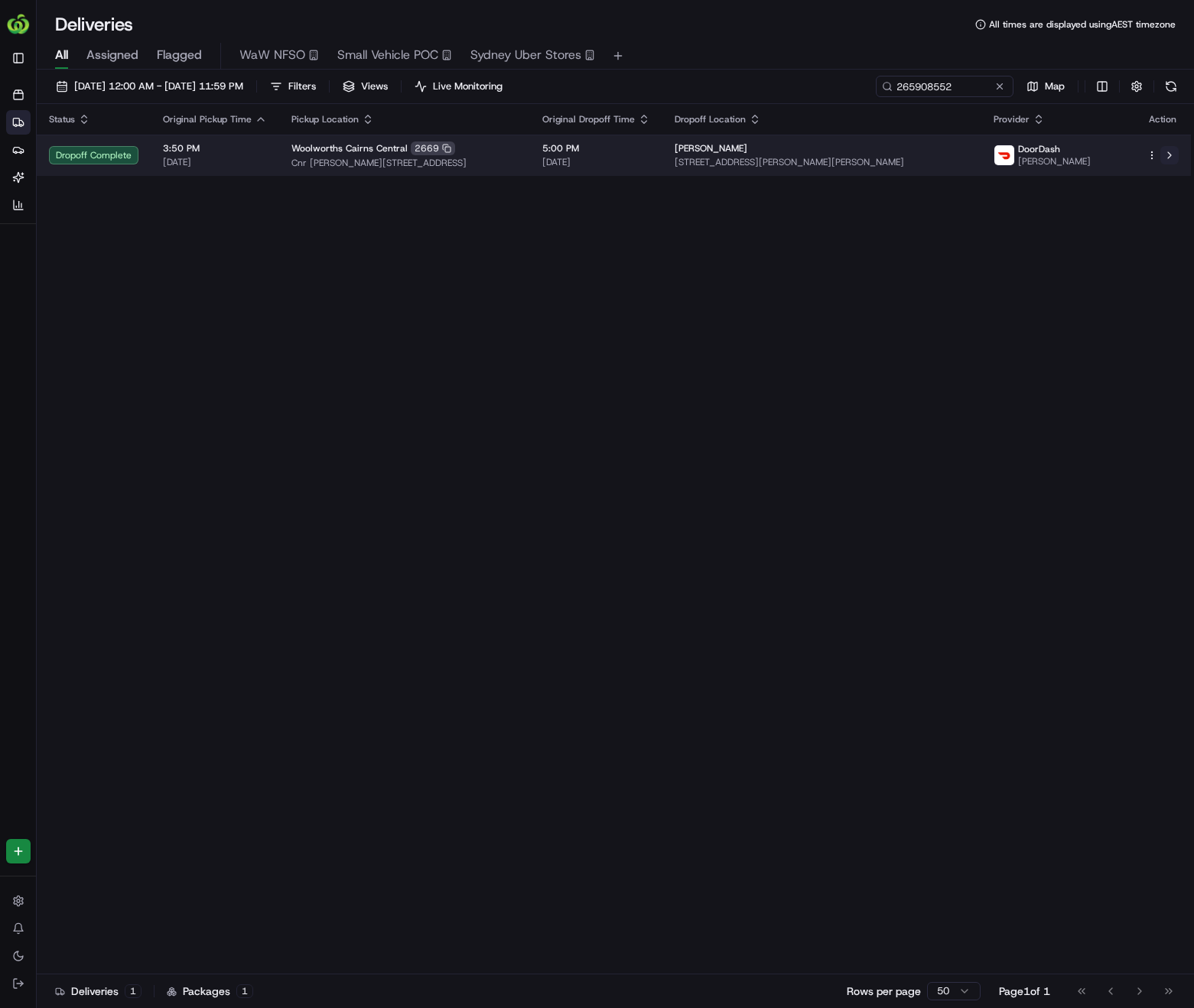
click at [1167, 160] on button at bounding box center [1169, 156] width 18 height 18
click at [1164, 156] on button at bounding box center [1169, 156] width 18 height 18
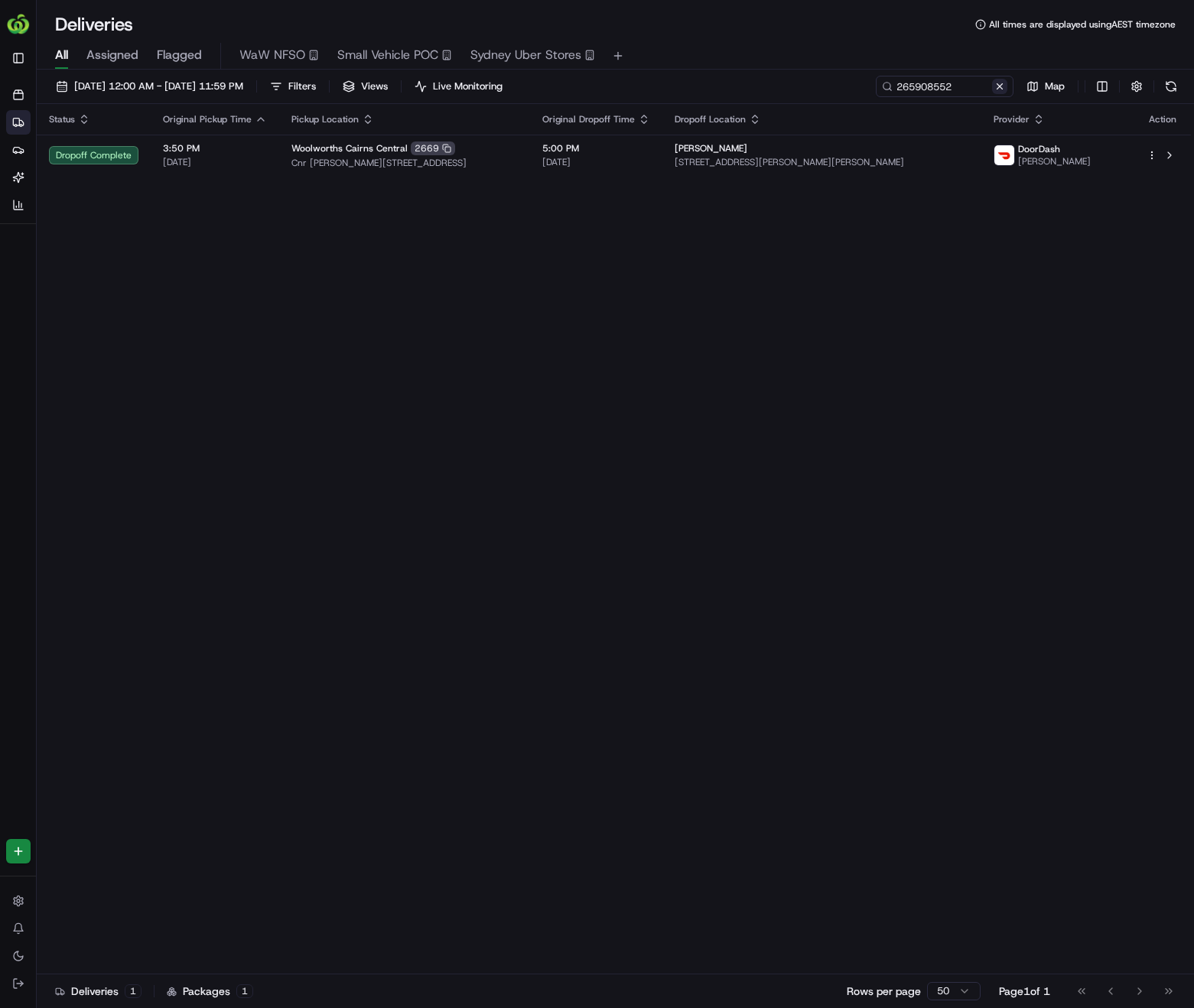
click at [1002, 87] on button at bounding box center [1000, 86] width 15 height 15
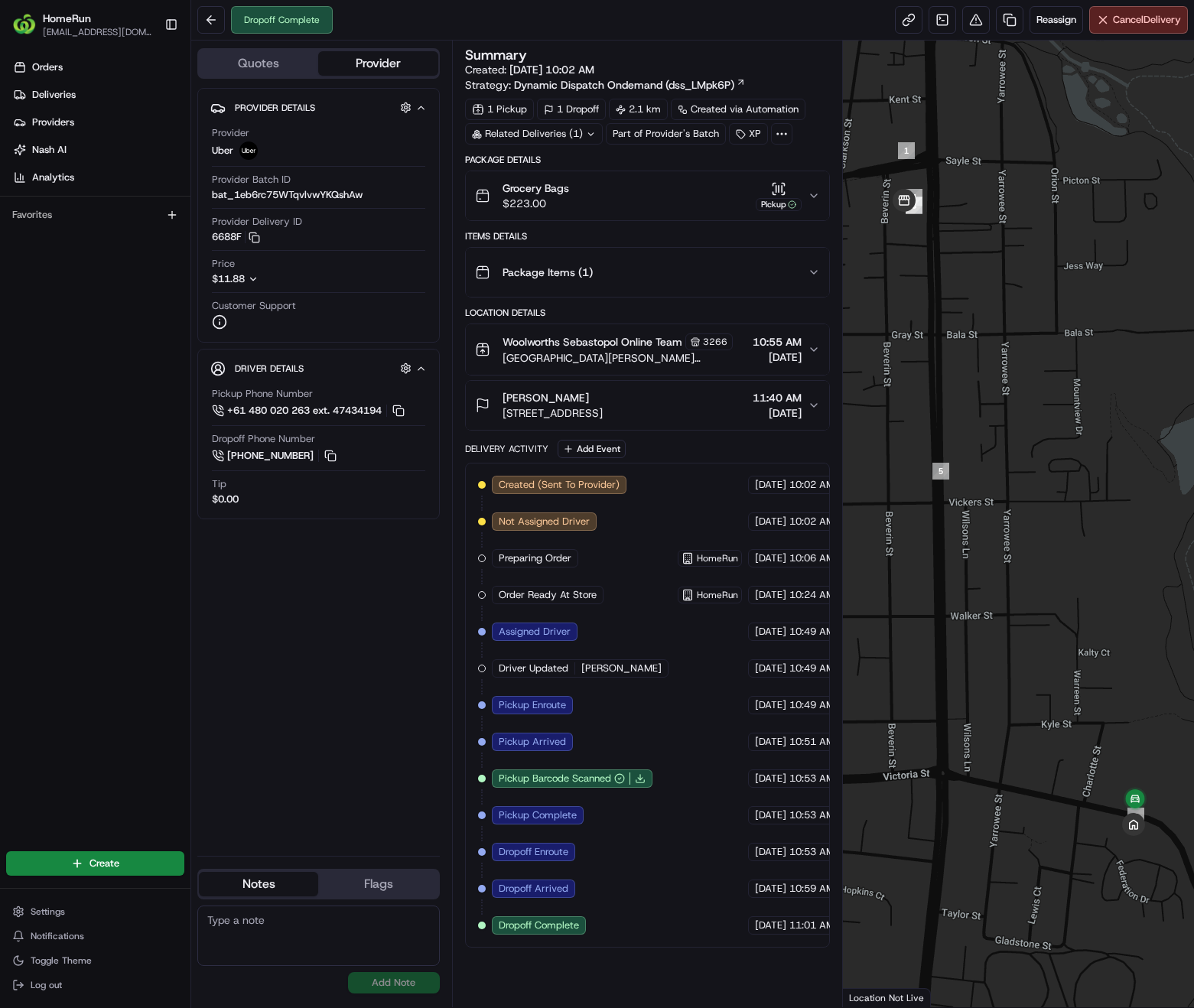
click at [817, 197] on icon "button" at bounding box center [814, 196] width 12 height 12
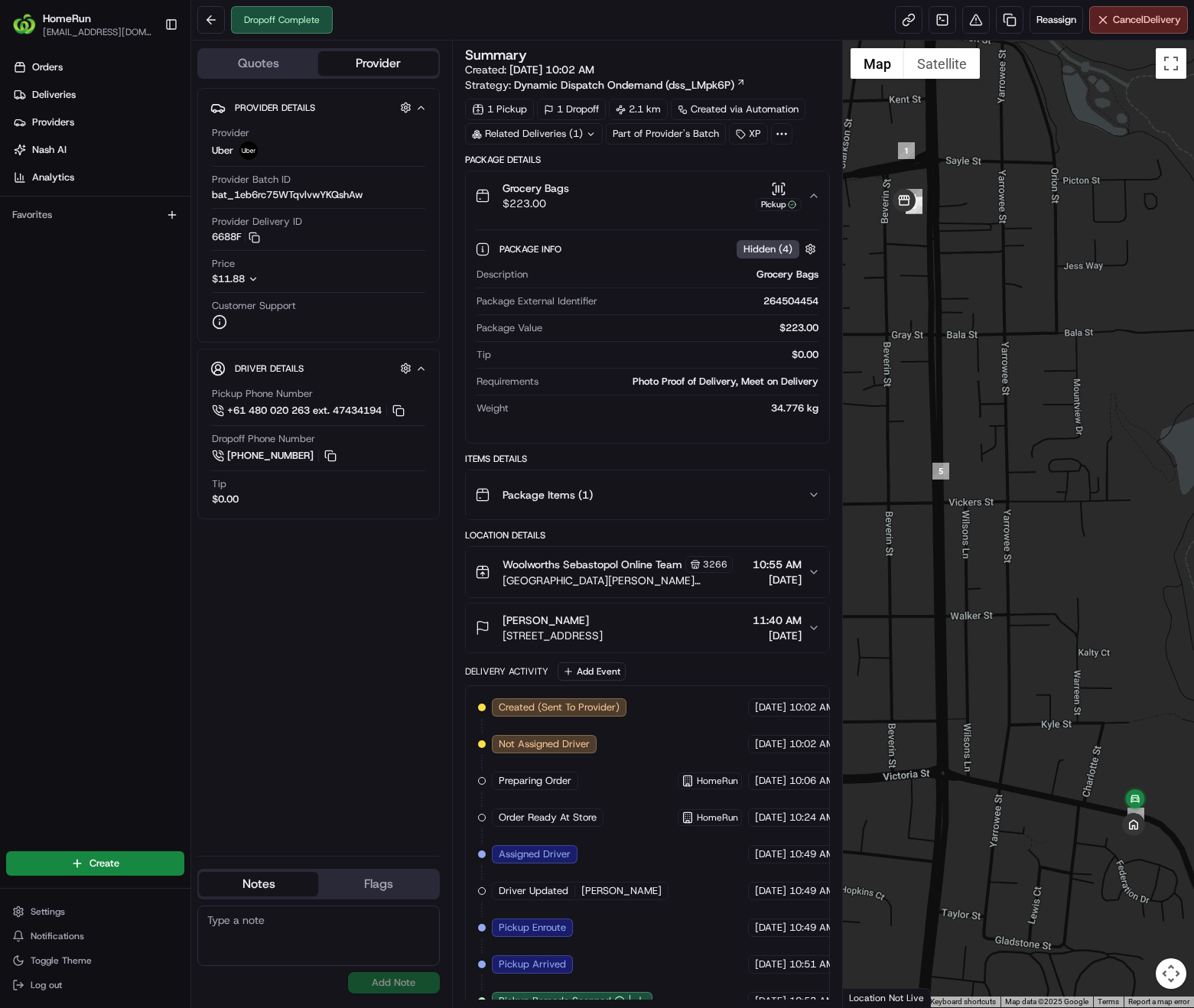
click at [817, 196] on icon "button" at bounding box center [814, 196] width 12 height 12
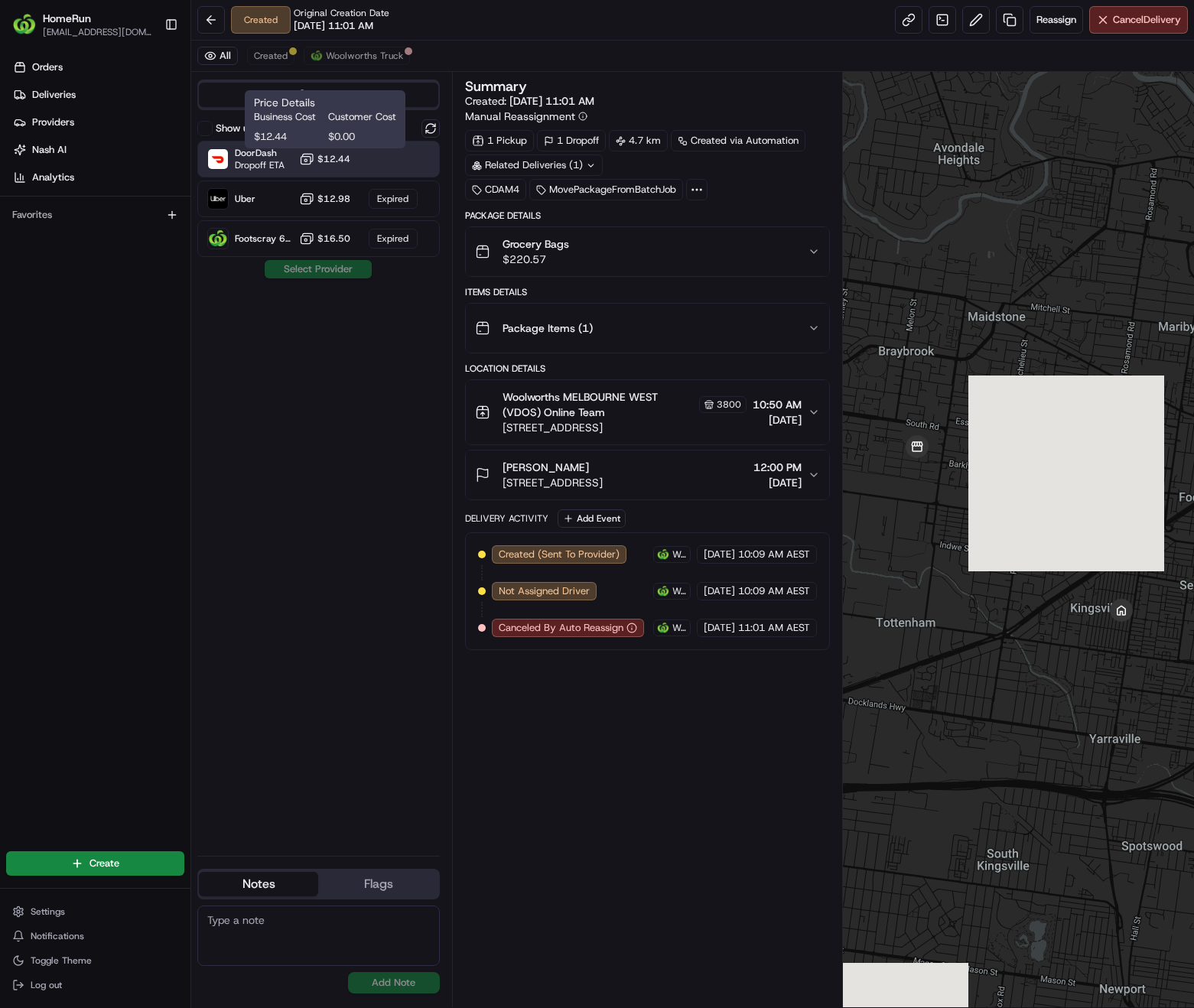
click at [331, 156] on span "$12.44" at bounding box center [334, 159] width 33 height 12
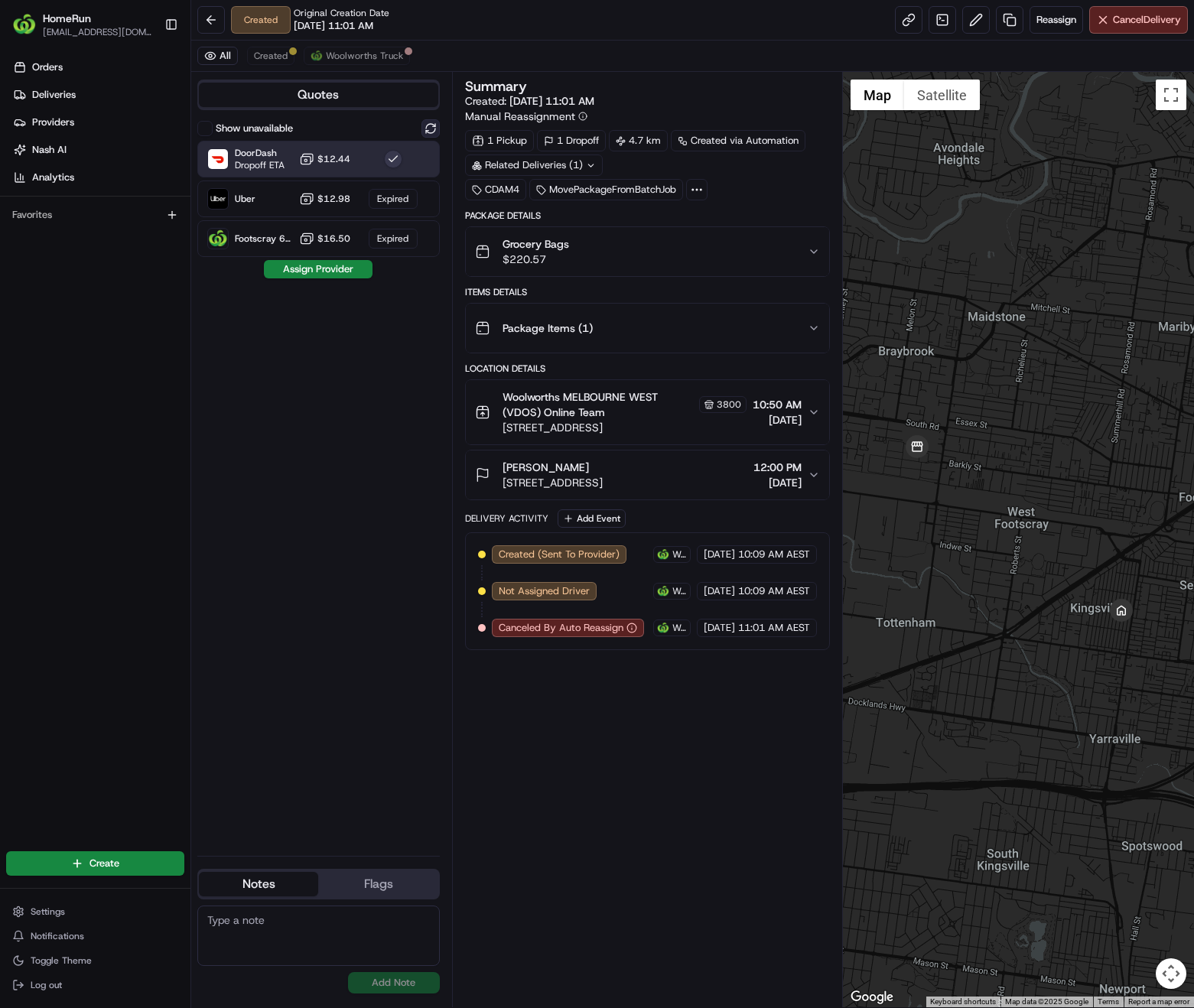
click at [425, 129] on button at bounding box center [431, 129] width 18 height 18
click at [311, 270] on button "Assign Provider" at bounding box center [318, 269] width 109 height 18
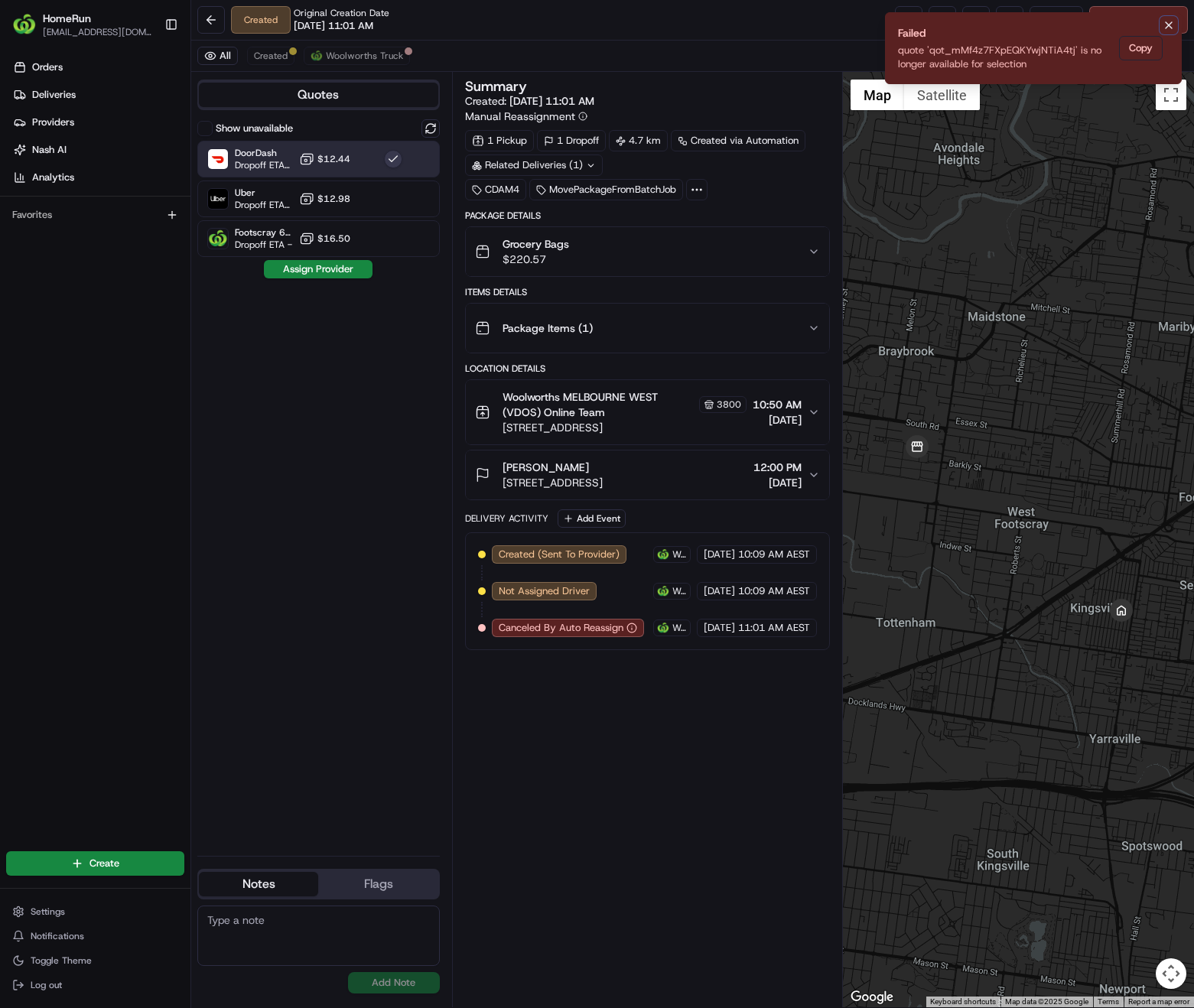
click at [1170, 22] on icon "Notifications (F8)" at bounding box center [1169, 25] width 12 height 12
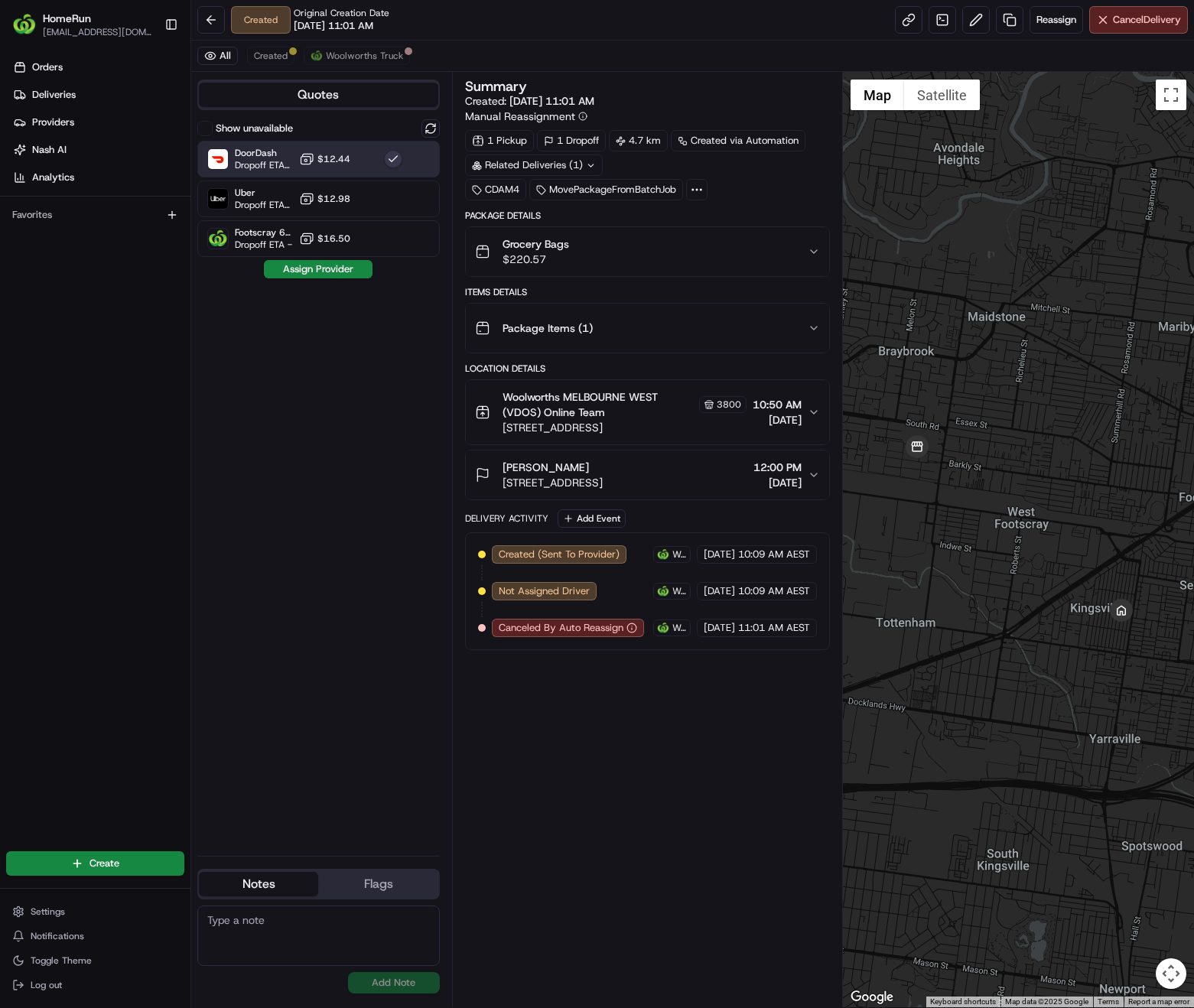
click at [471, 66] on div "All Created Woolworths Truck" at bounding box center [692, 56] width 1003 height 32
click at [436, 132] on button at bounding box center [431, 129] width 18 height 18
click at [272, 55] on span "Created" at bounding box center [271, 56] width 34 height 12
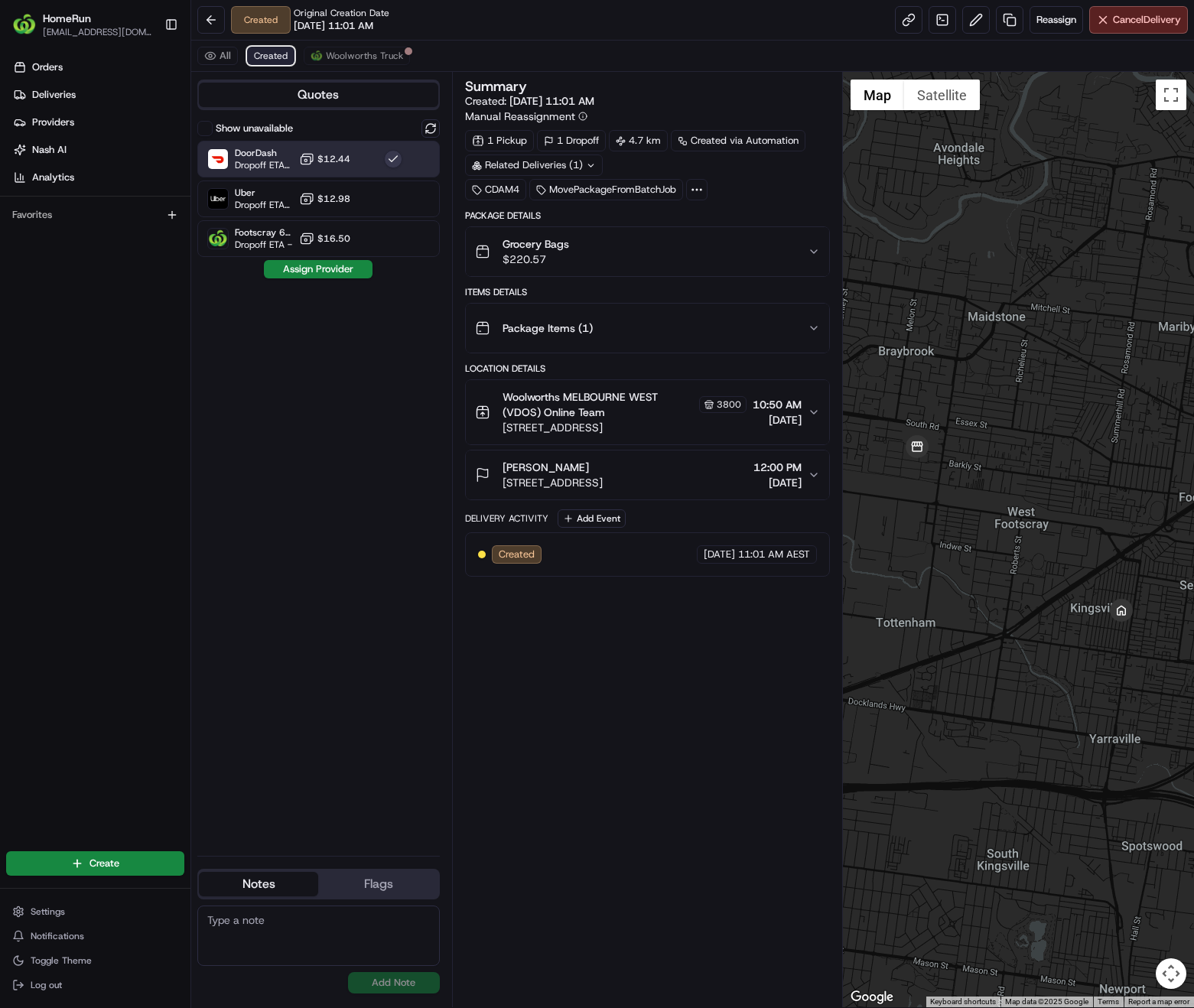
click at [272, 55] on span "Created" at bounding box center [271, 56] width 34 height 12
click at [327, 166] on button "$12.44" at bounding box center [325, 159] width 51 height 15
click at [393, 150] on div at bounding box center [393, 160] width 18 height 18
click at [337, 270] on button "Assign Provider" at bounding box center [318, 269] width 109 height 18
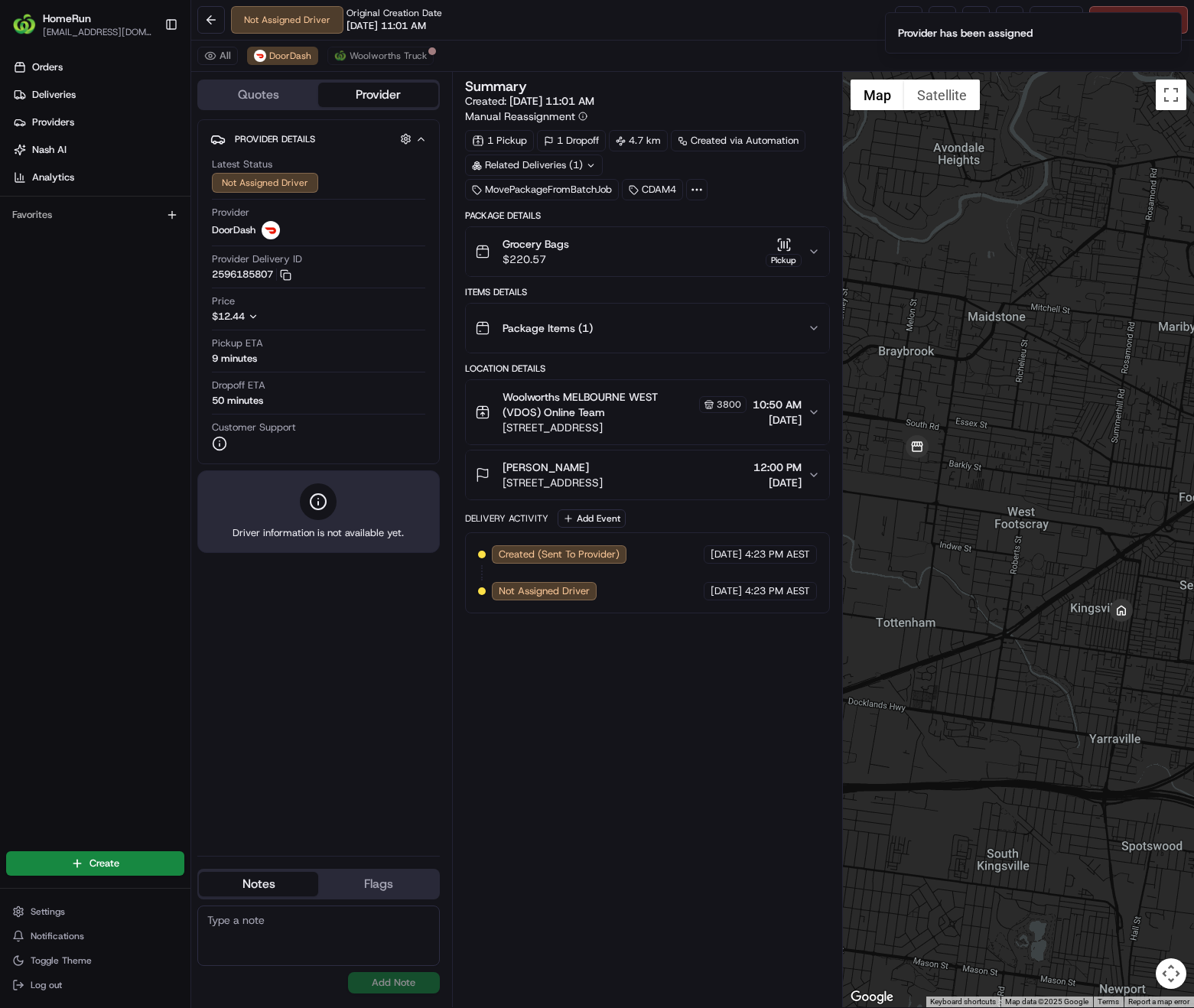
click at [415, 323] on div "Price $12.44" at bounding box center [318, 309] width 214 height 29
click at [277, 62] on button "DoorDash" at bounding box center [283, 56] width 71 height 18
click at [1166, 29] on icon "Notifications (F8)" at bounding box center [1169, 25] width 12 height 12
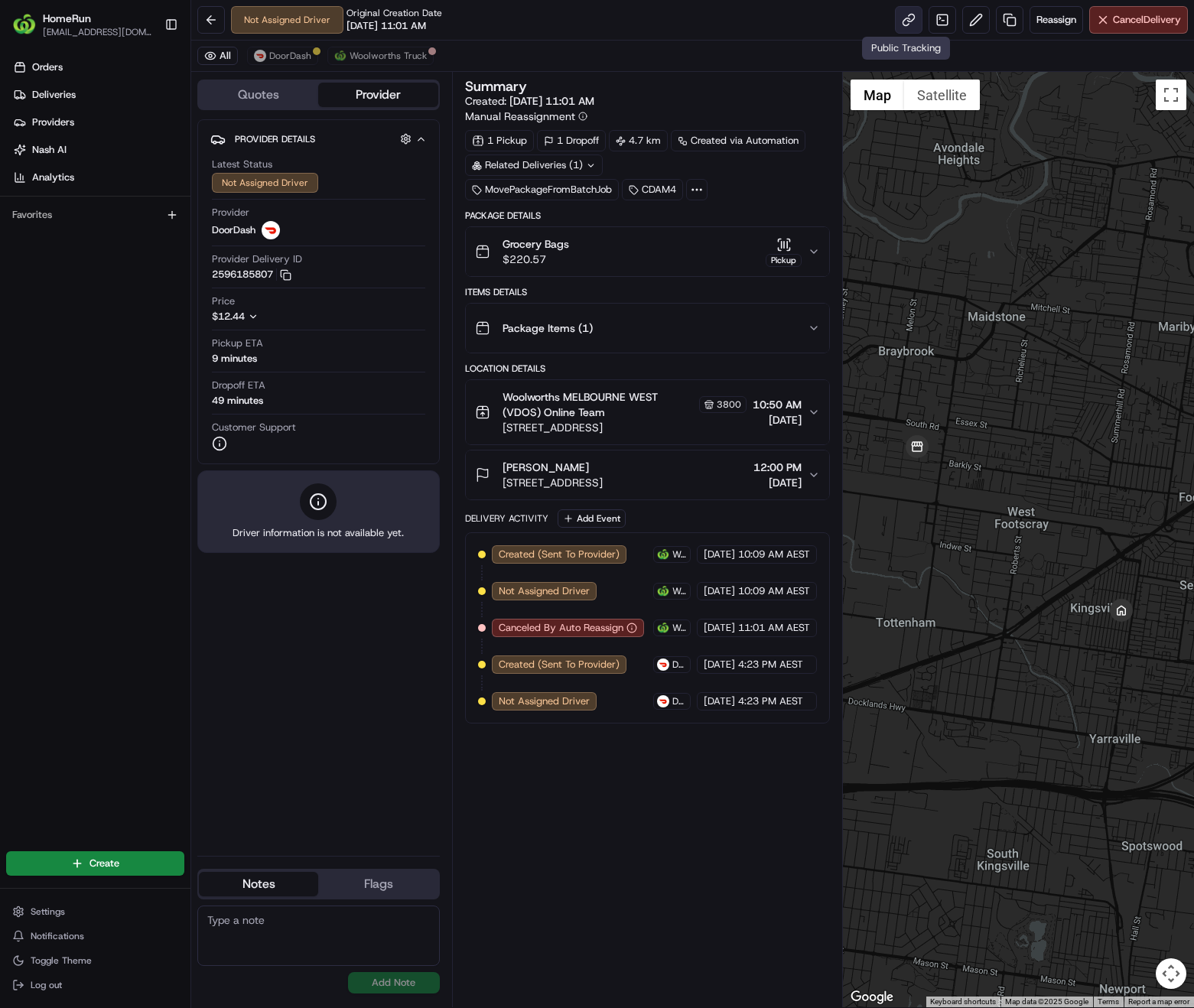
click at [900, 23] on link at bounding box center [909, 20] width 28 height 28
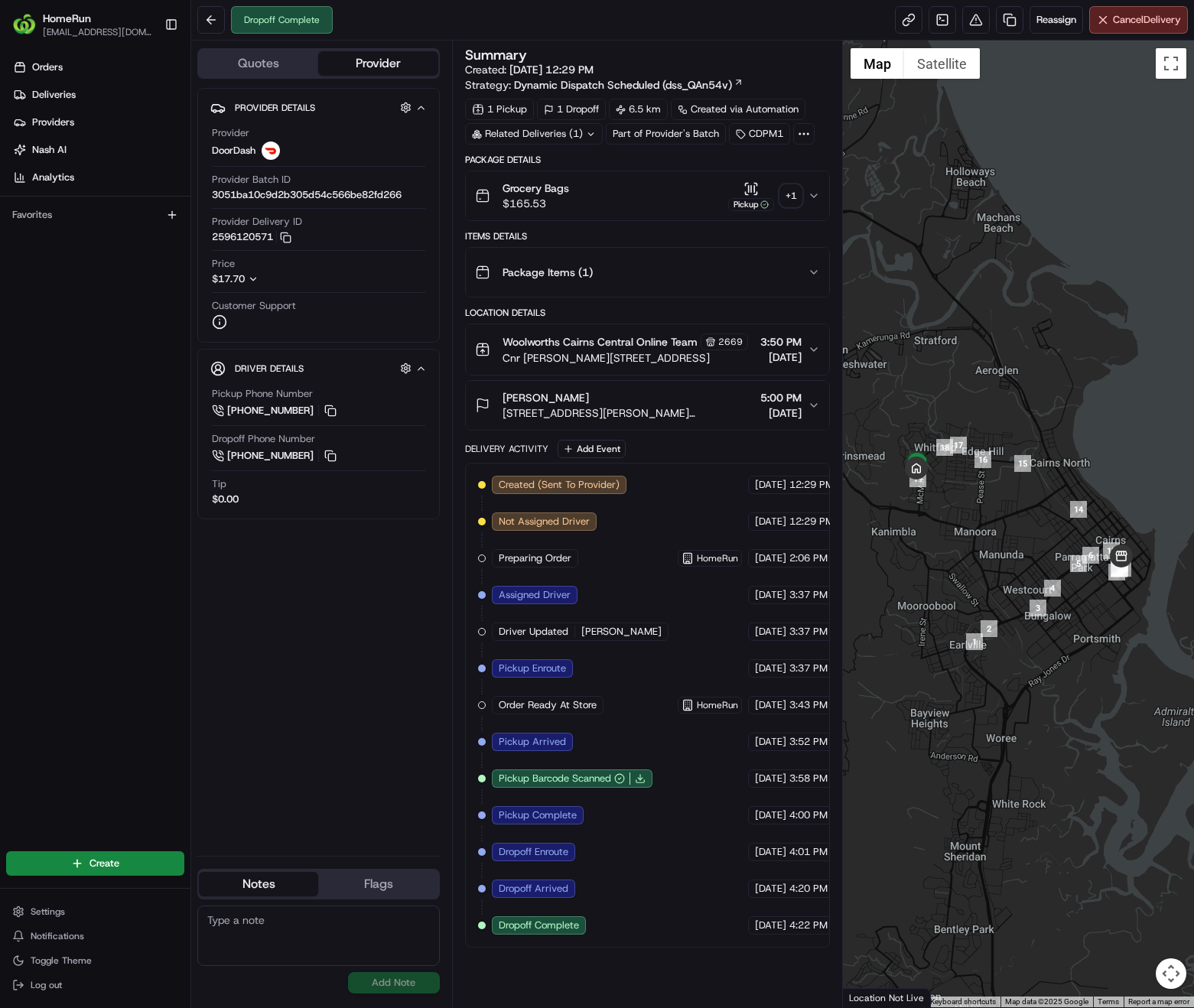
click at [792, 200] on div "+ 1" at bounding box center [791, 196] width 22 height 22
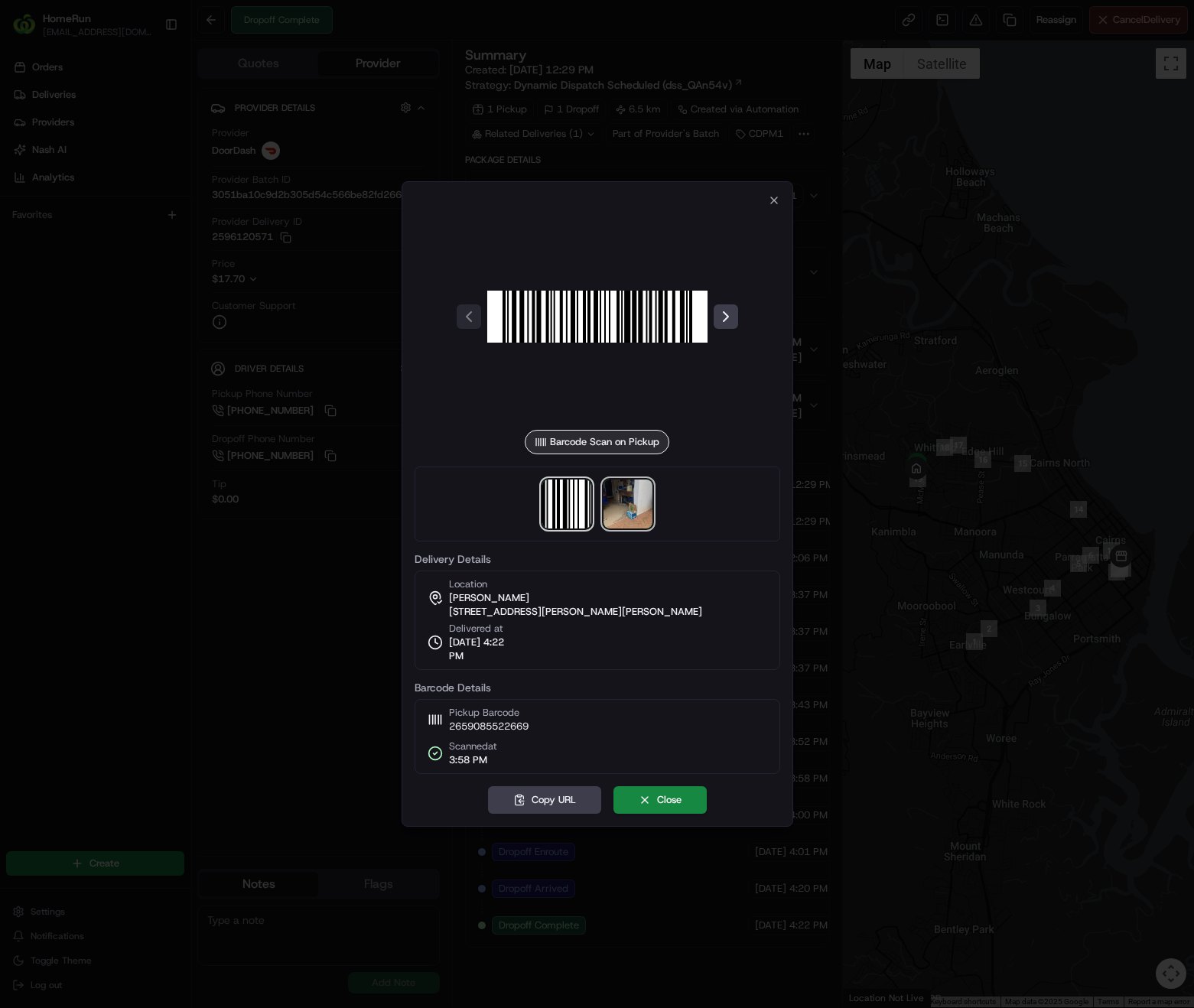
click at [638, 516] on img at bounding box center [628, 504] width 49 height 49
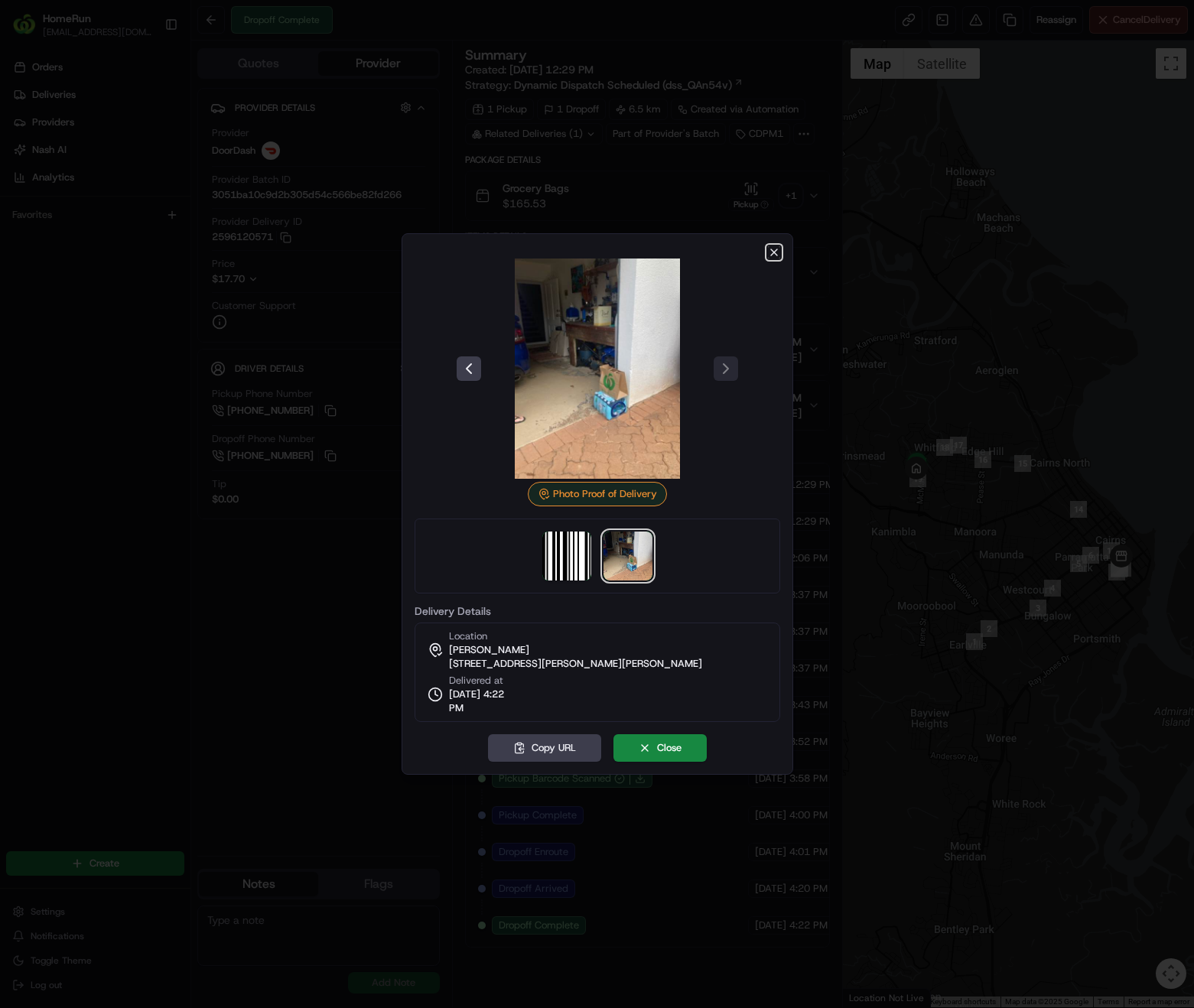
click at [775, 253] on icon "button" at bounding box center [774, 253] width 6 height 6
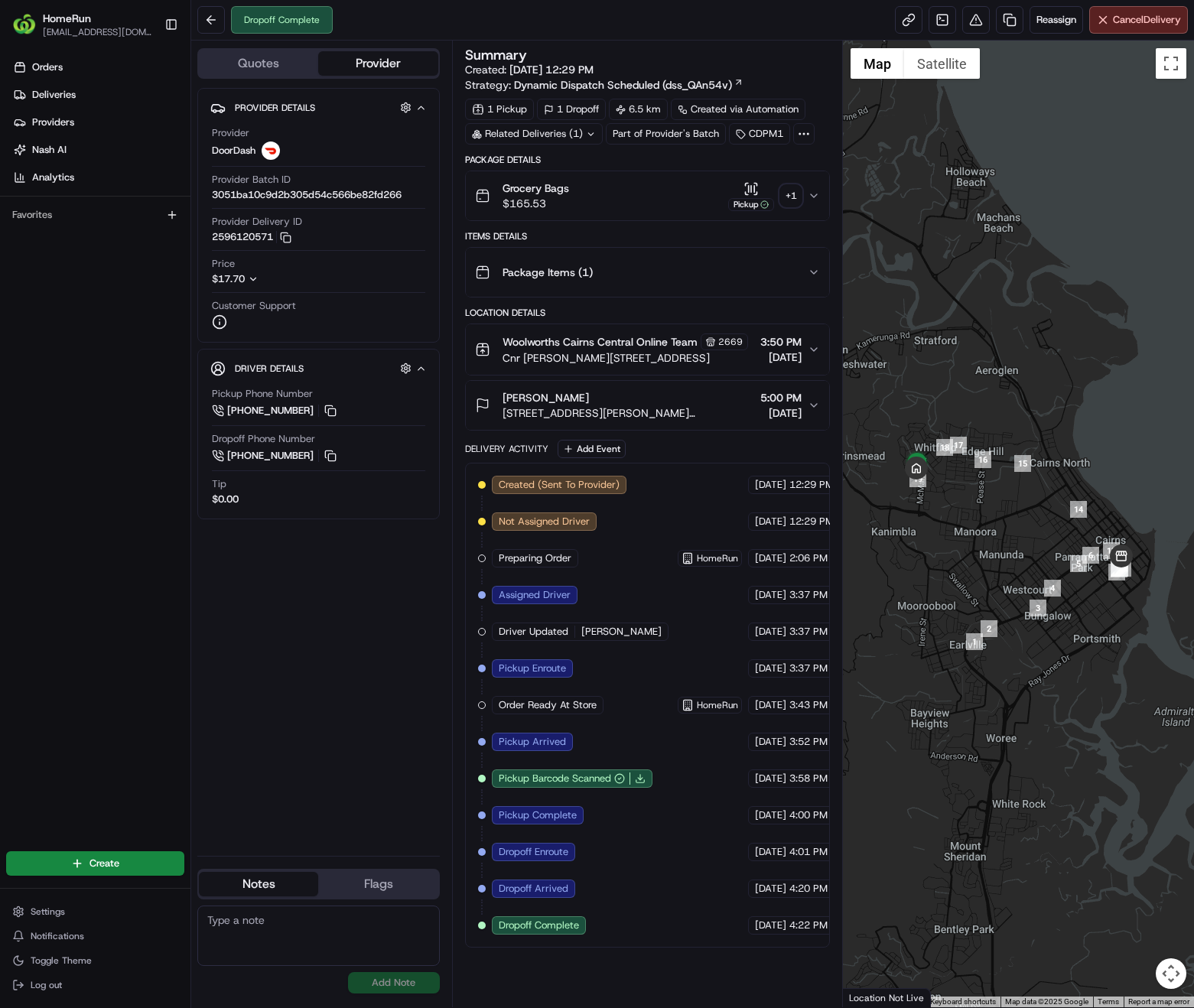
click at [594, 139] on icon at bounding box center [590, 134] width 10 height 10
click at [569, 200] on span "265815749" at bounding box center [556, 195] width 55 height 14
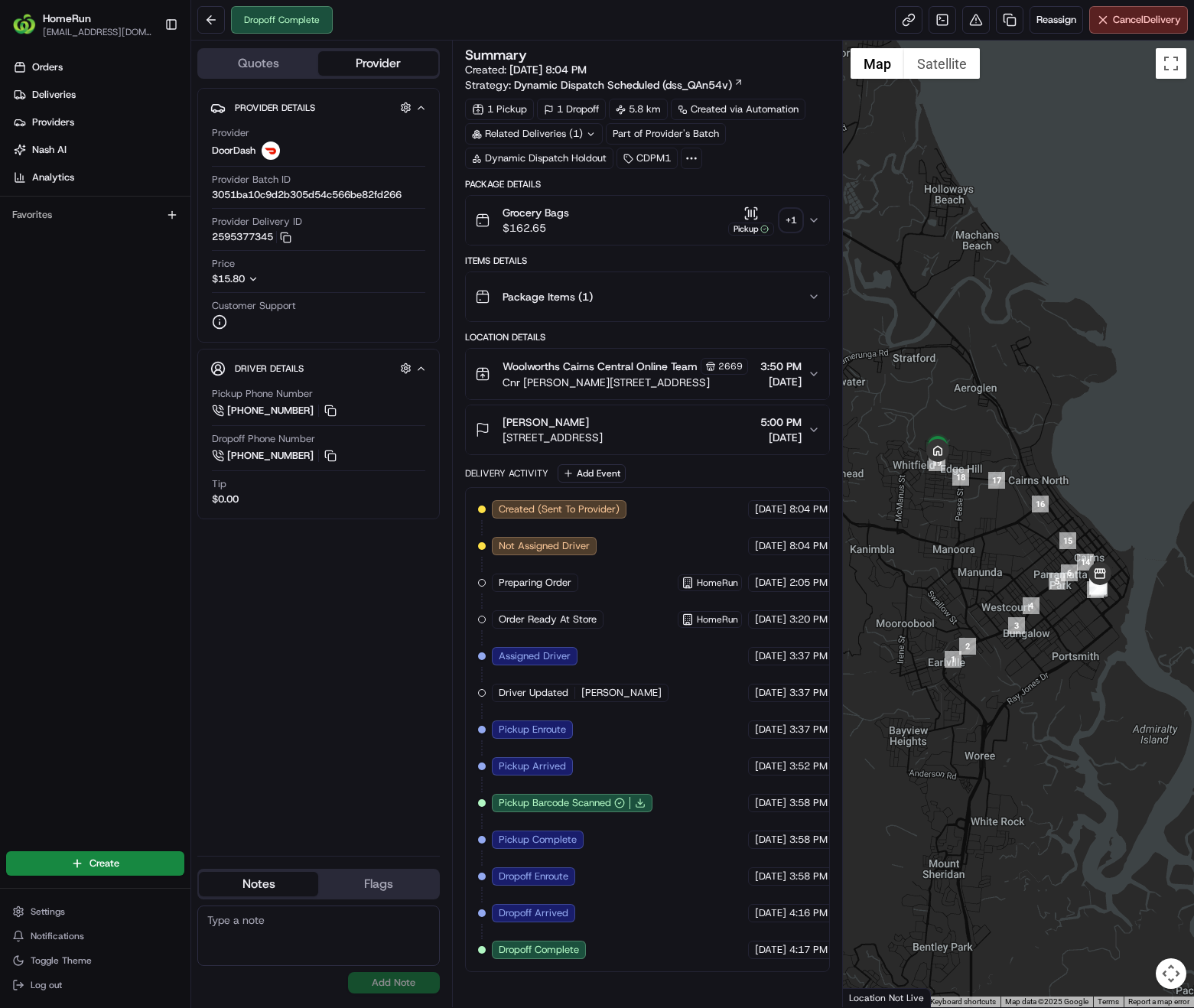
click at [799, 223] on div "+ 1" at bounding box center [791, 220] width 22 height 22
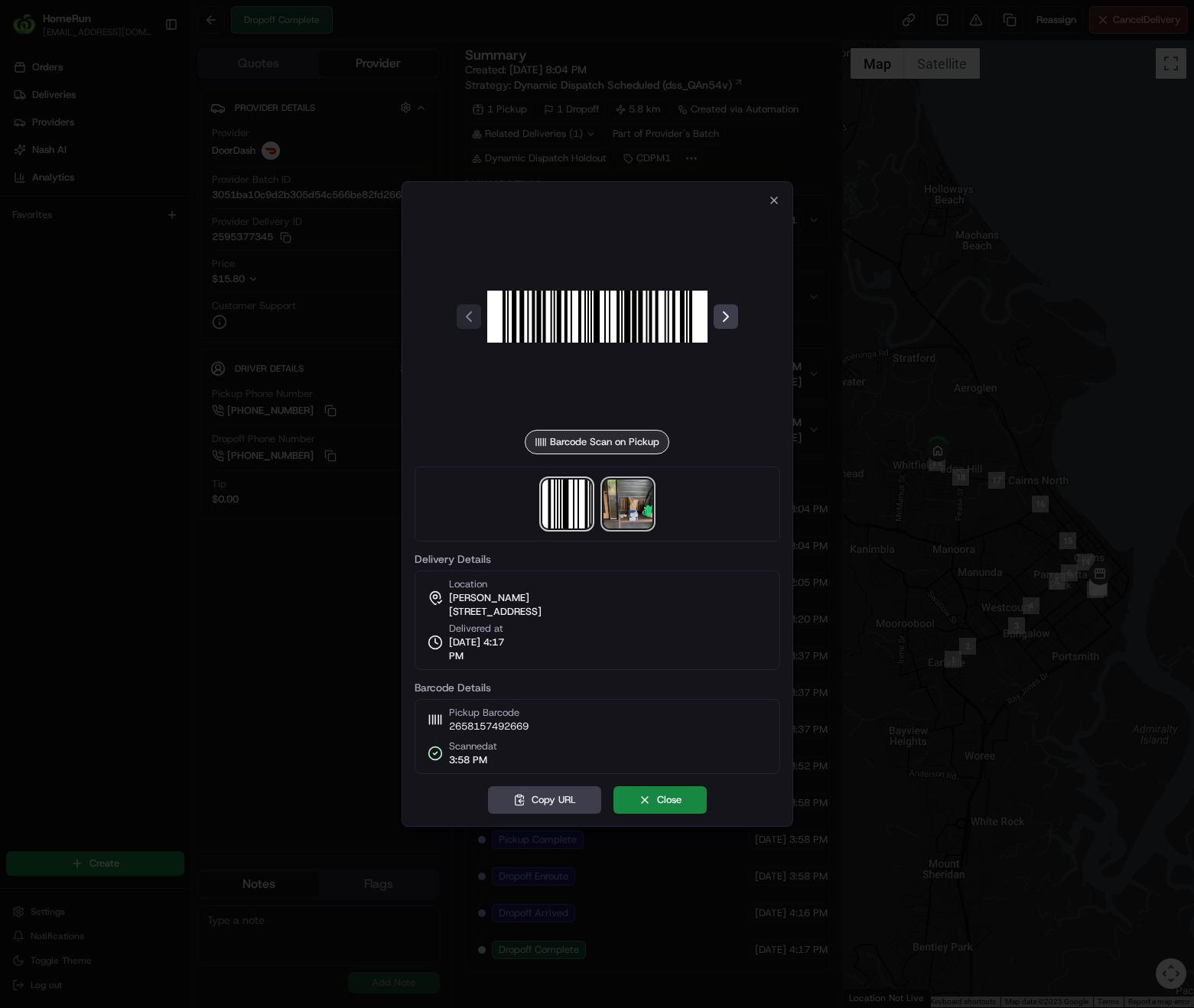
click at [644, 516] on img at bounding box center [628, 504] width 49 height 49
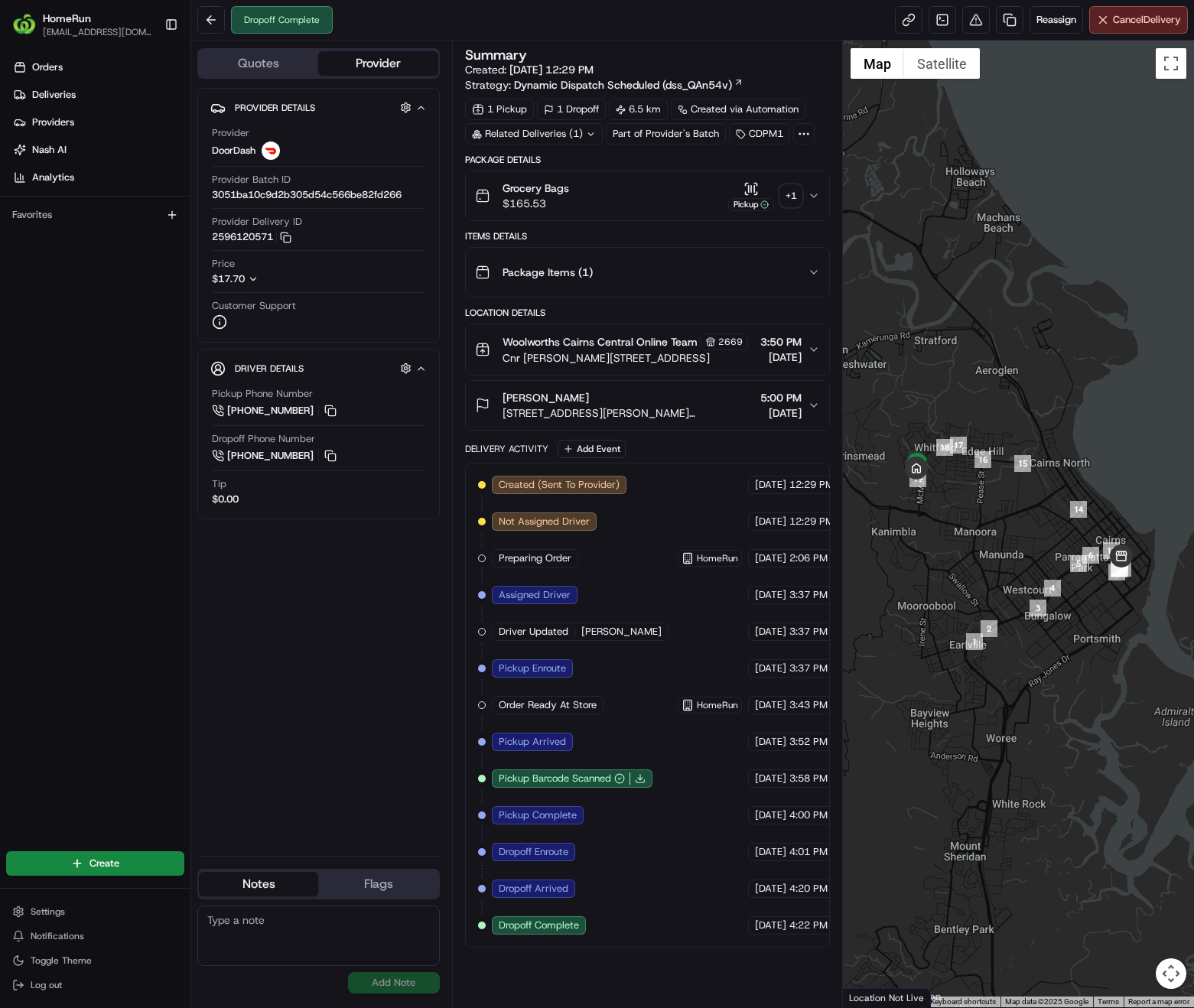
click at [799, 198] on div "+ 1" at bounding box center [791, 196] width 22 height 22
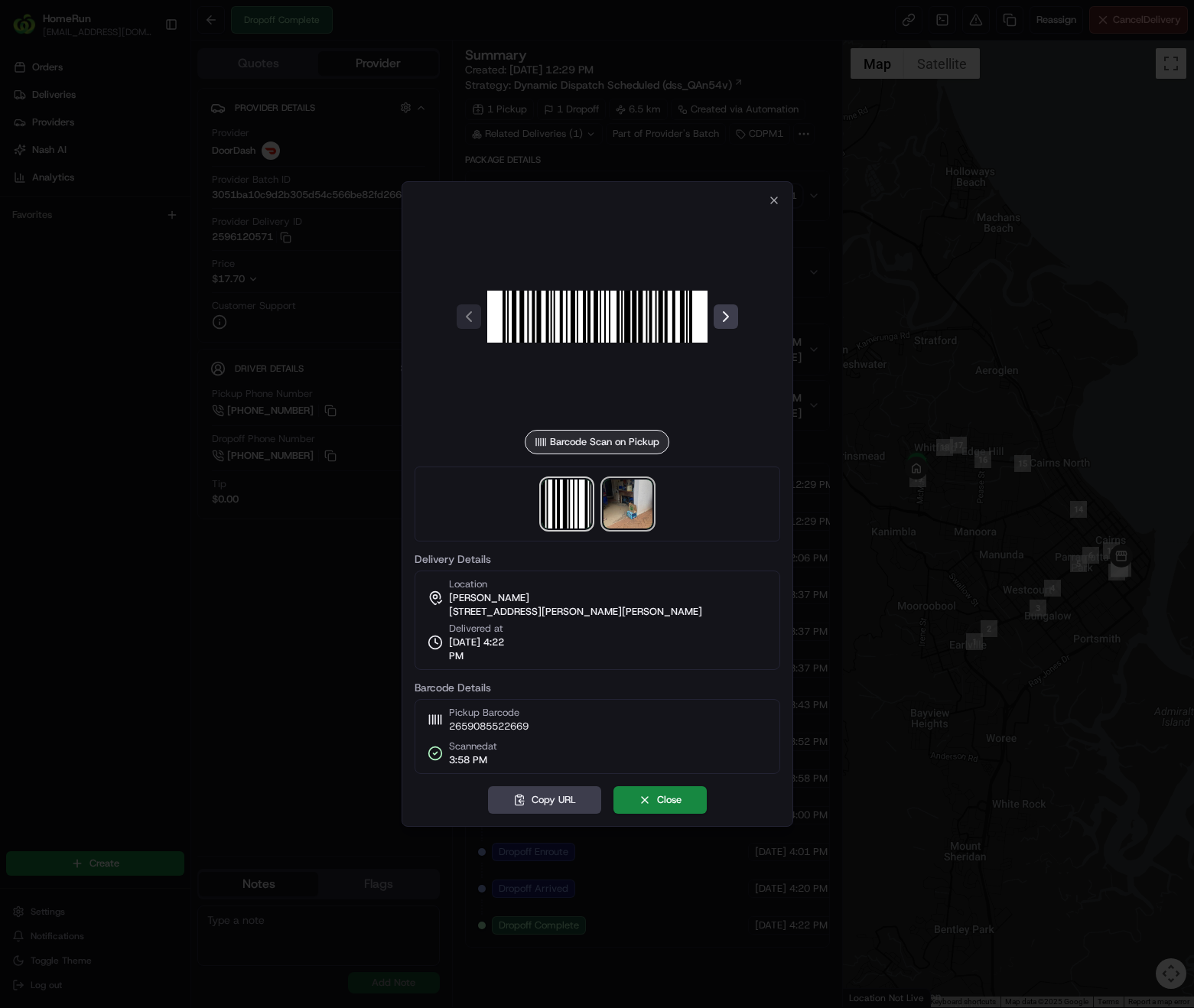
click at [649, 503] on img at bounding box center [628, 504] width 49 height 49
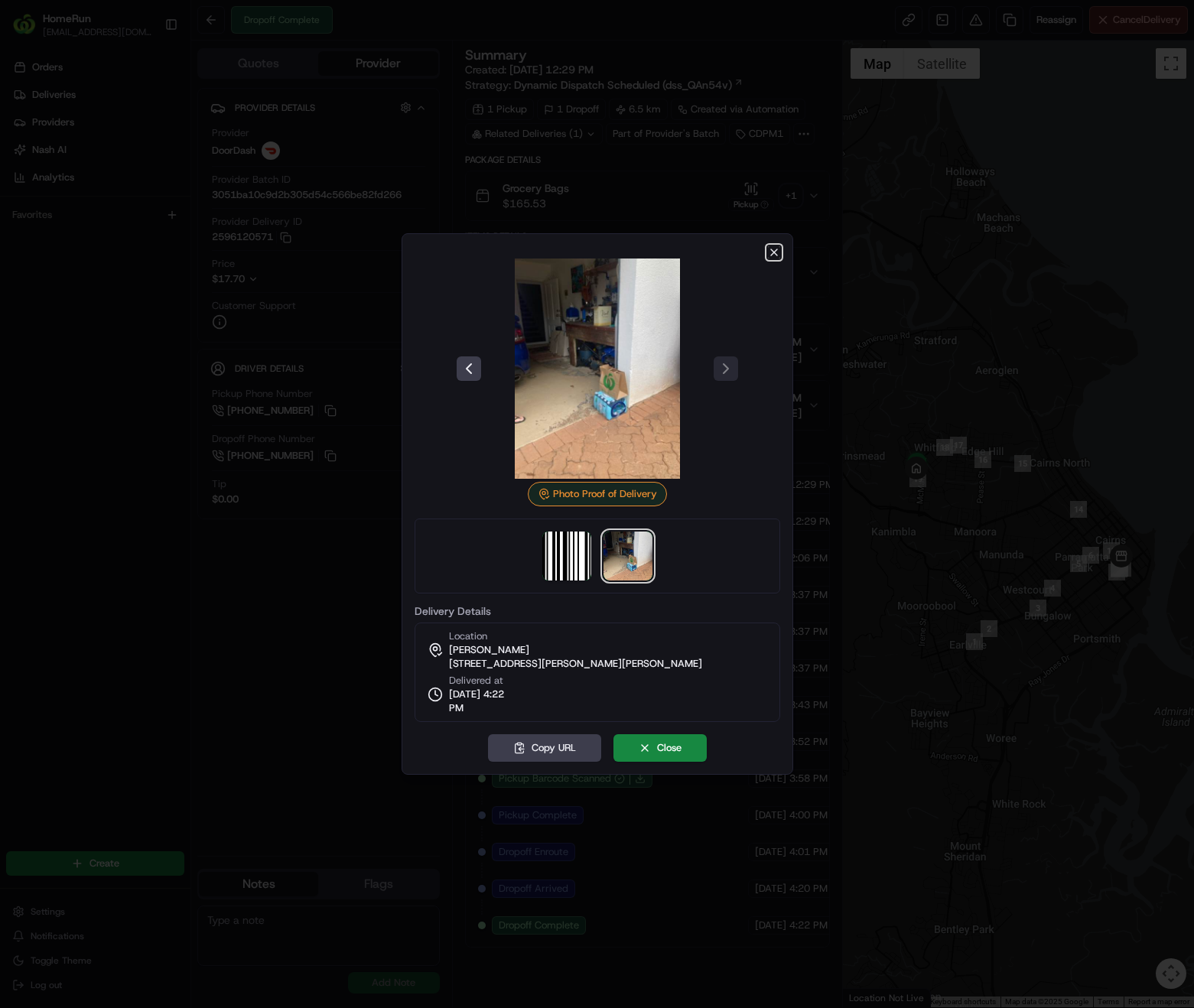
click at [770, 254] on icon "button" at bounding box center [774, 253] width 12 height 12
